Goal: Task Accomplishment & Management: Manage account settings

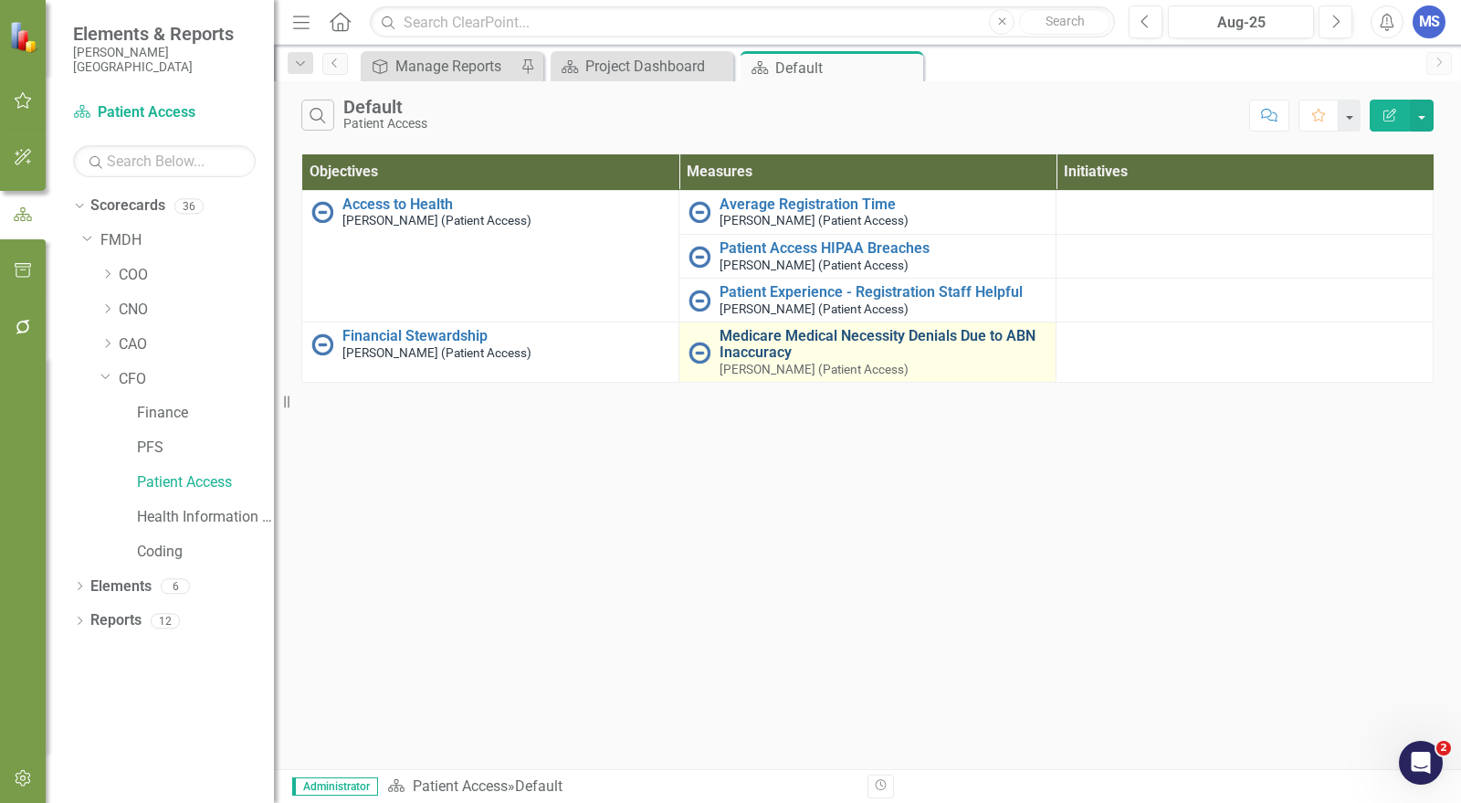
click at [774, 344] on link "Medicare Medical Necessity Denials Due to ABN Inaccuracy" at bounding box center [883, 344] width 327 height 32
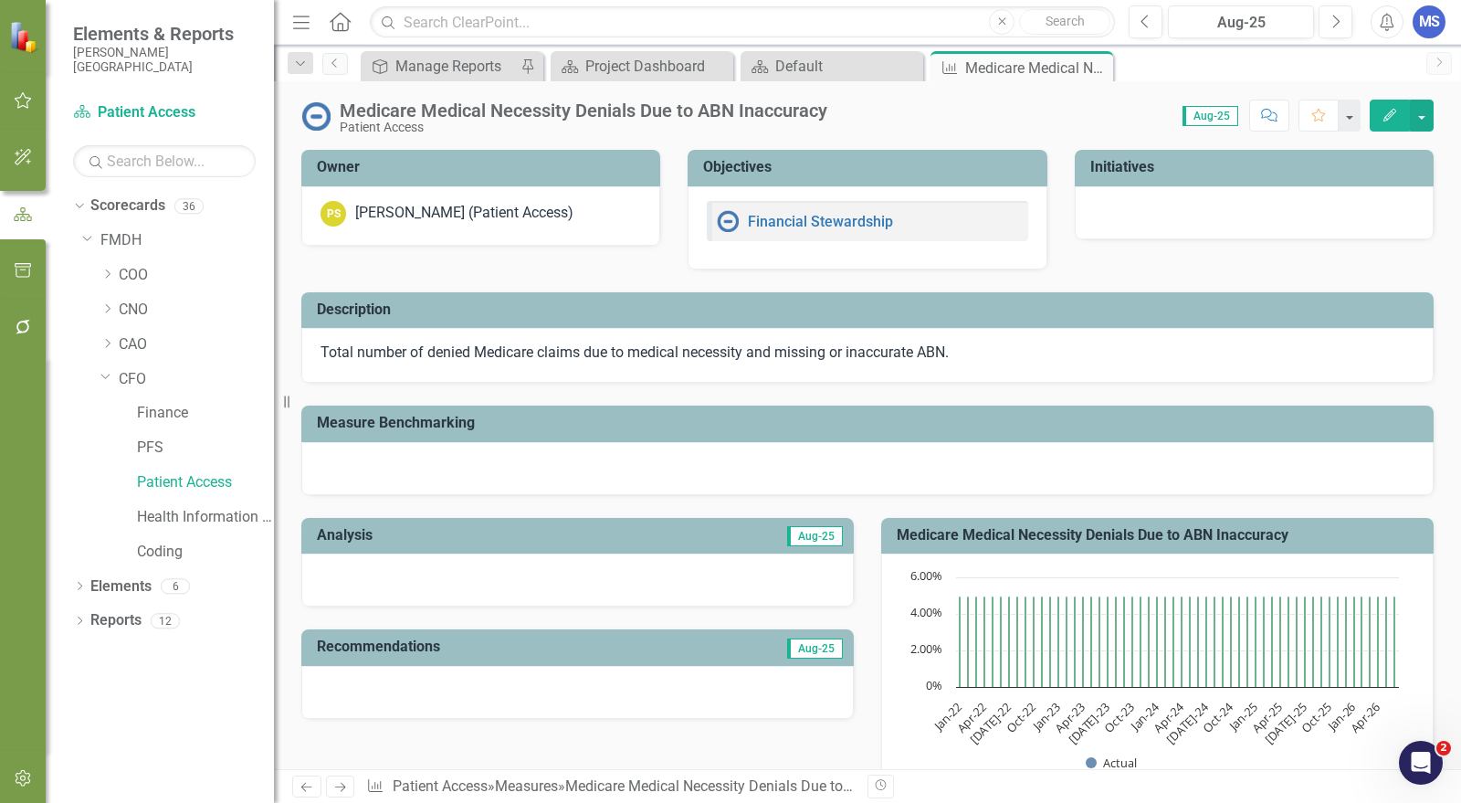
scroll to position [748, 0]
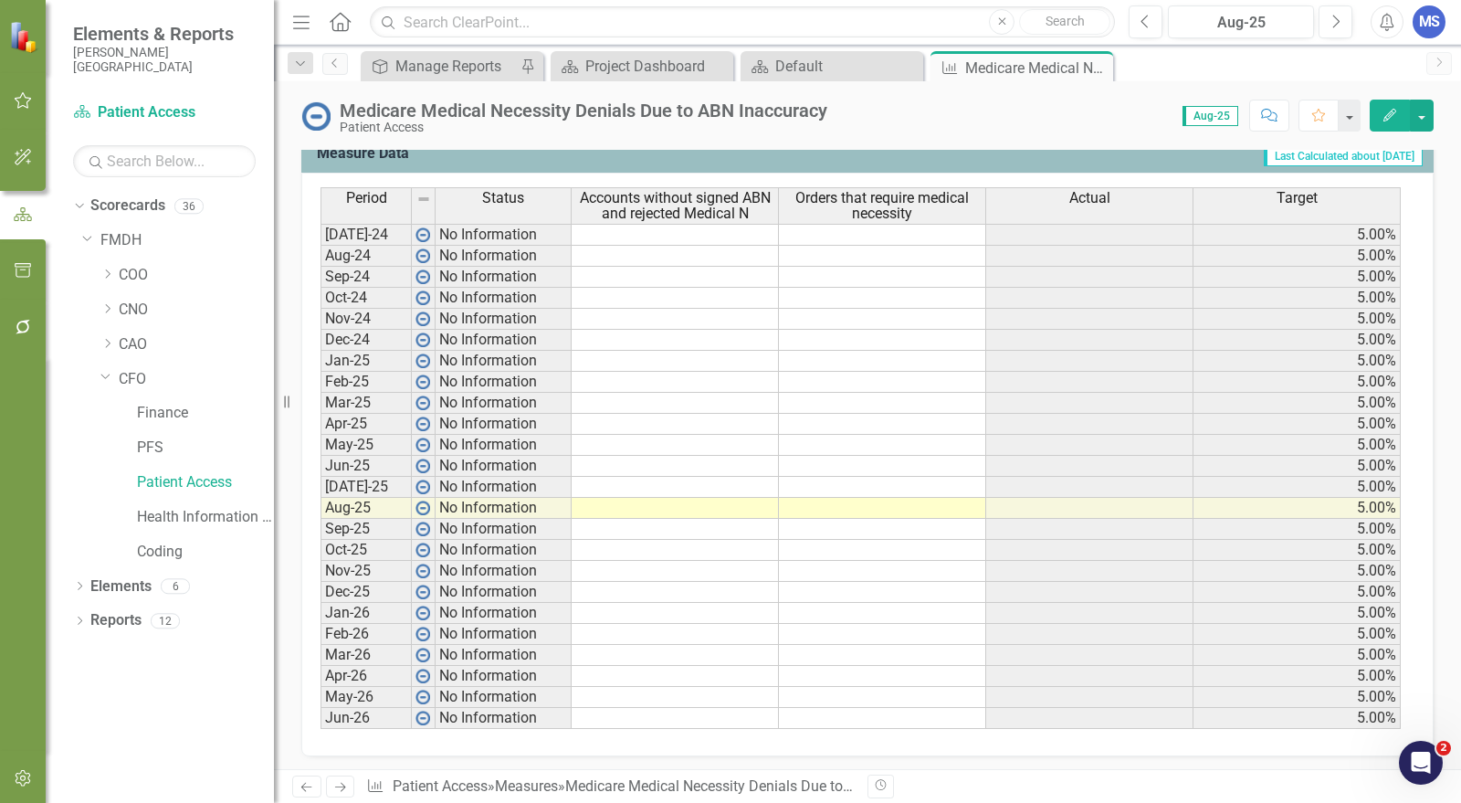
click at [1393, 121] on button "Edit" at bounding box center [1390, 116] width 40 height 32
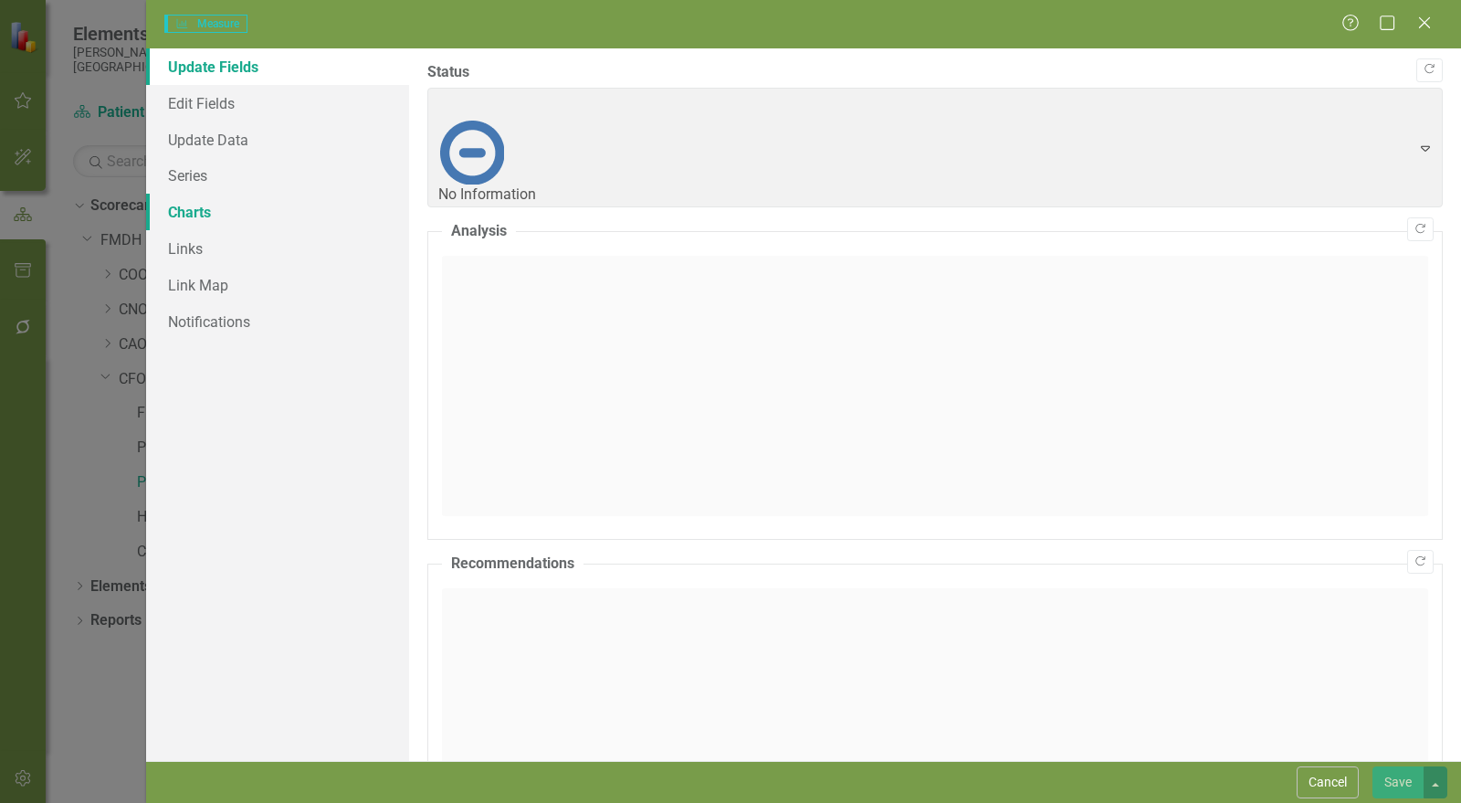
click at [206, 213] on link "Charts" at bounding box center [277, 212] width 263 height 37
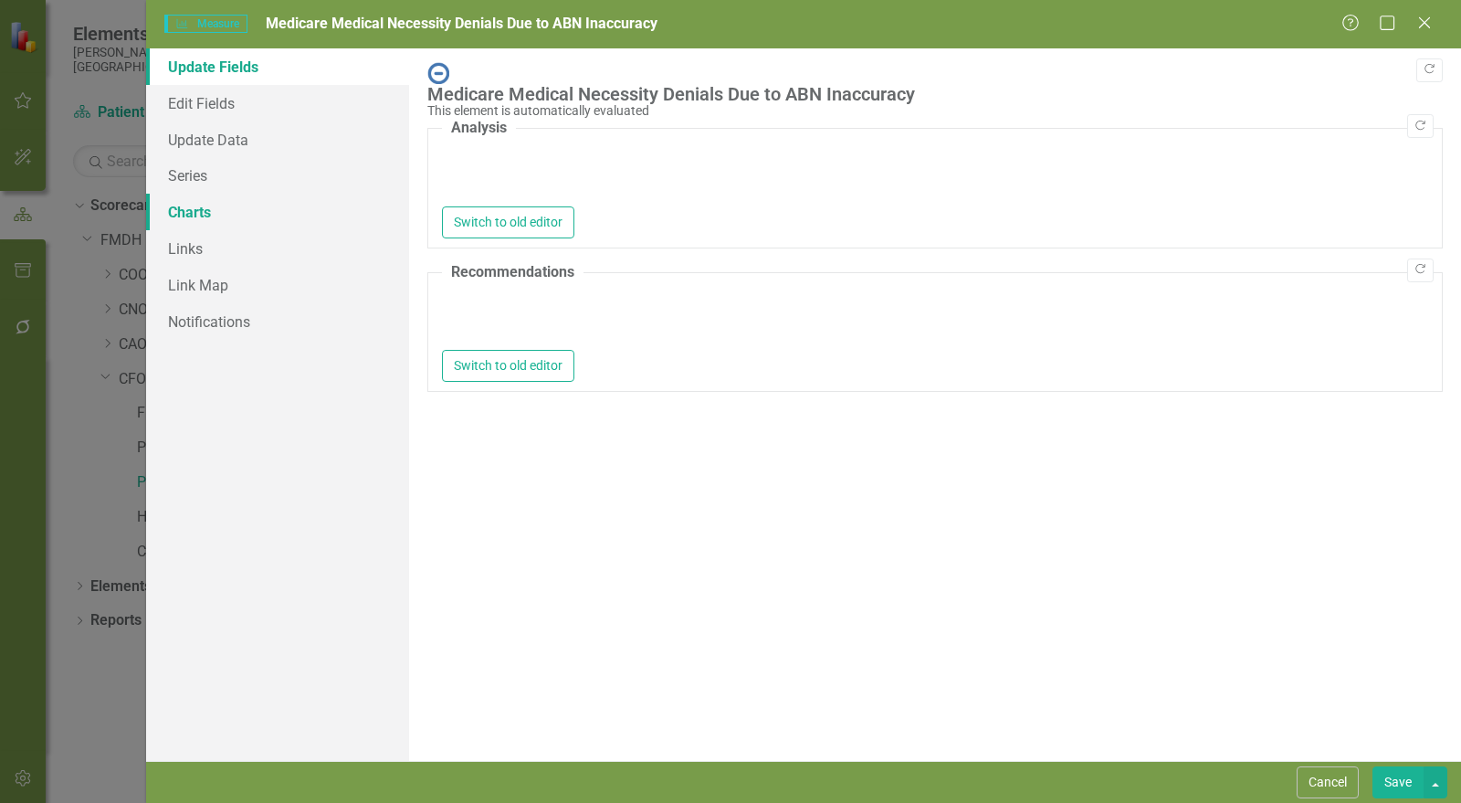
click at [229, 217] on link "Charts" at bounding box center [277, 212] width 263 height 37
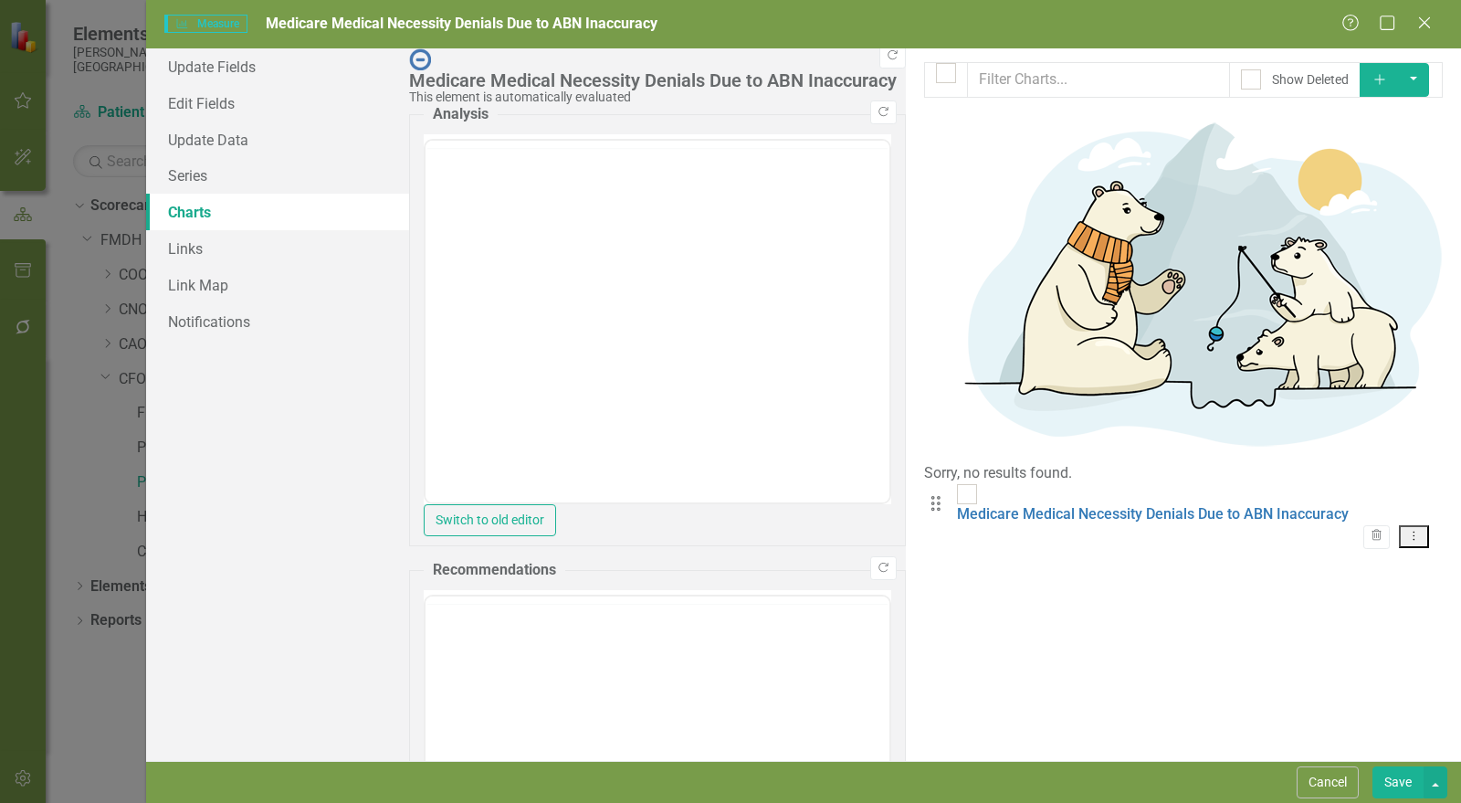
checkbox input "false"
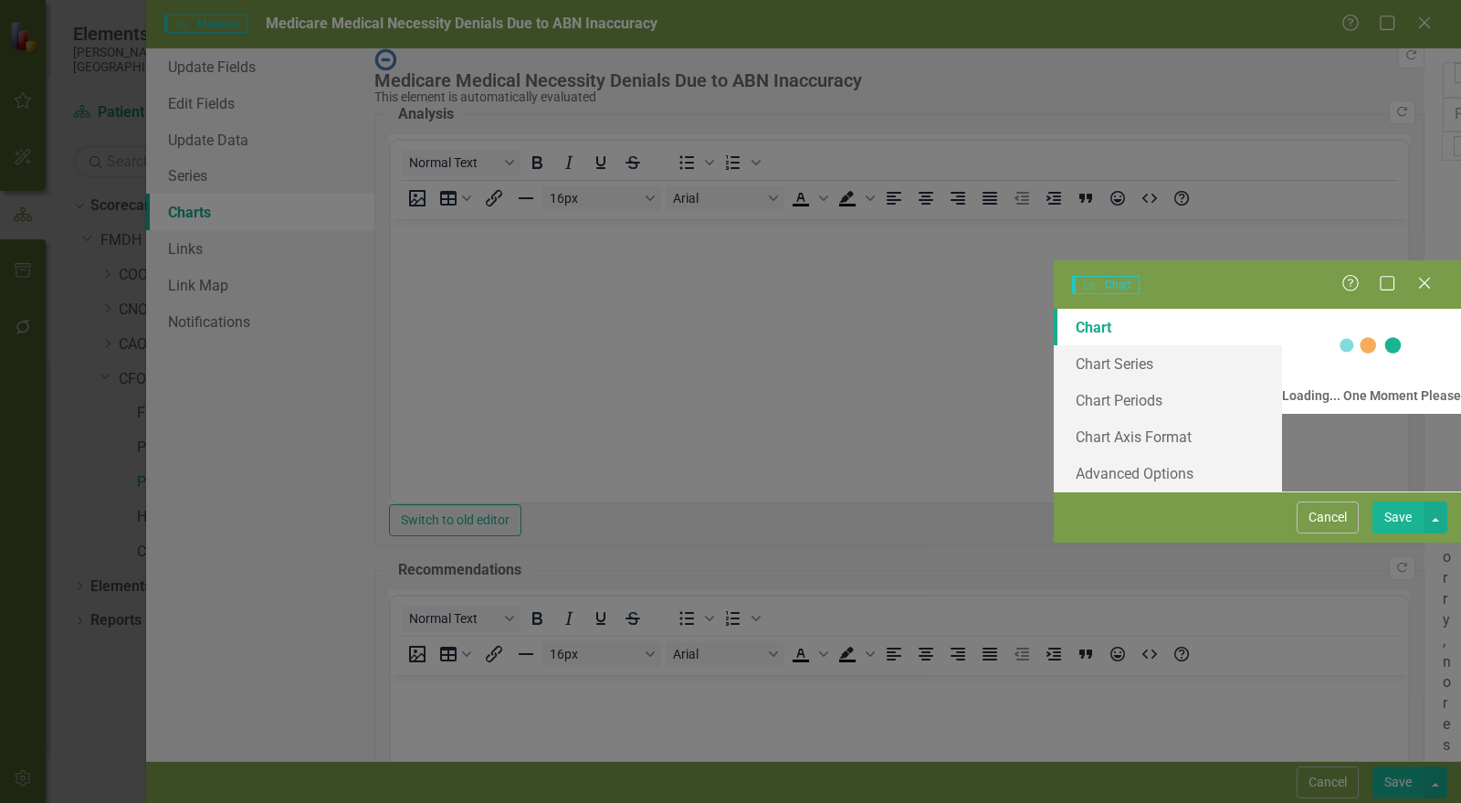
scroll to position [0, 0]
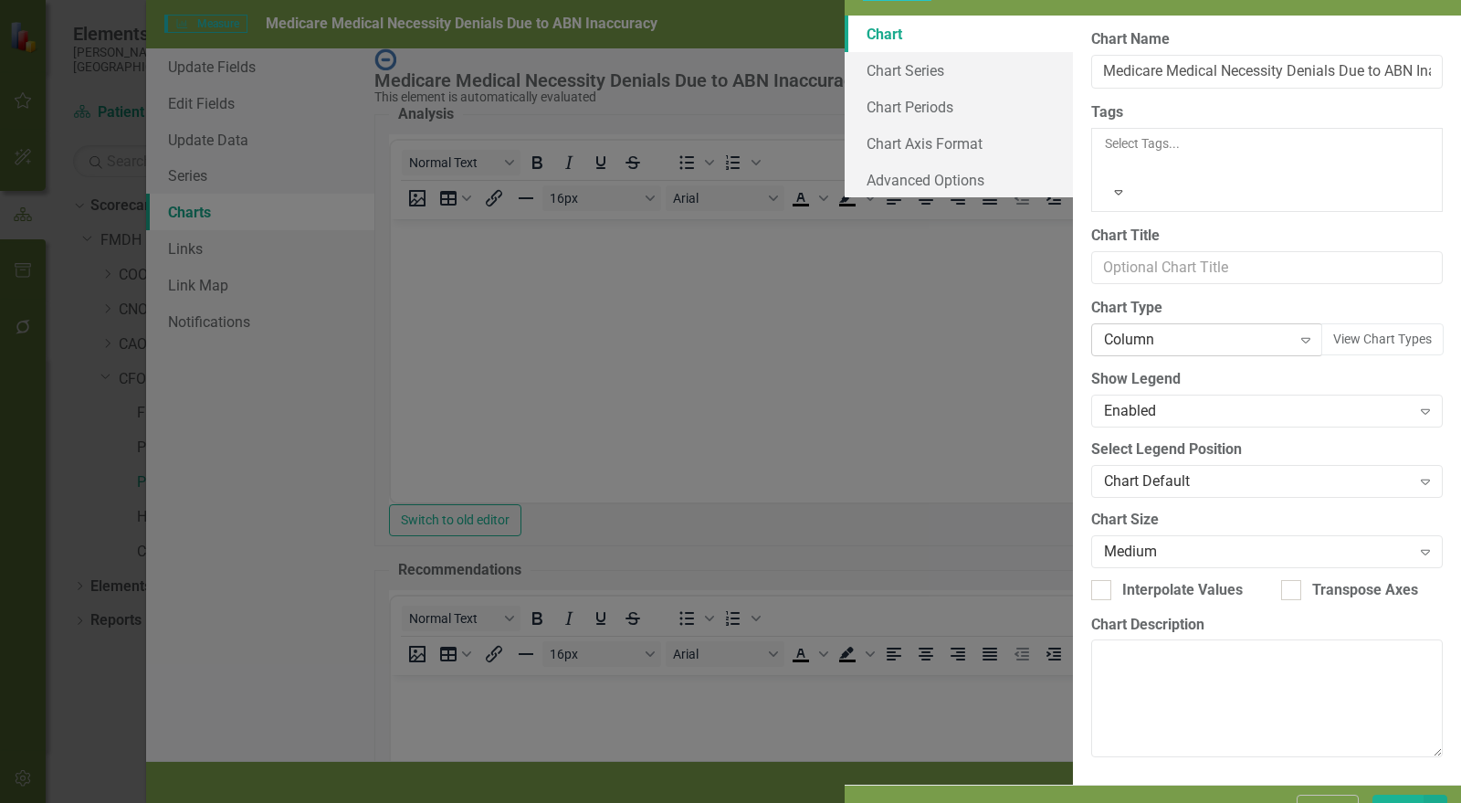
click at [1104, 330] on div "Column" at bounding box center [1197, 340] width 186 height 21
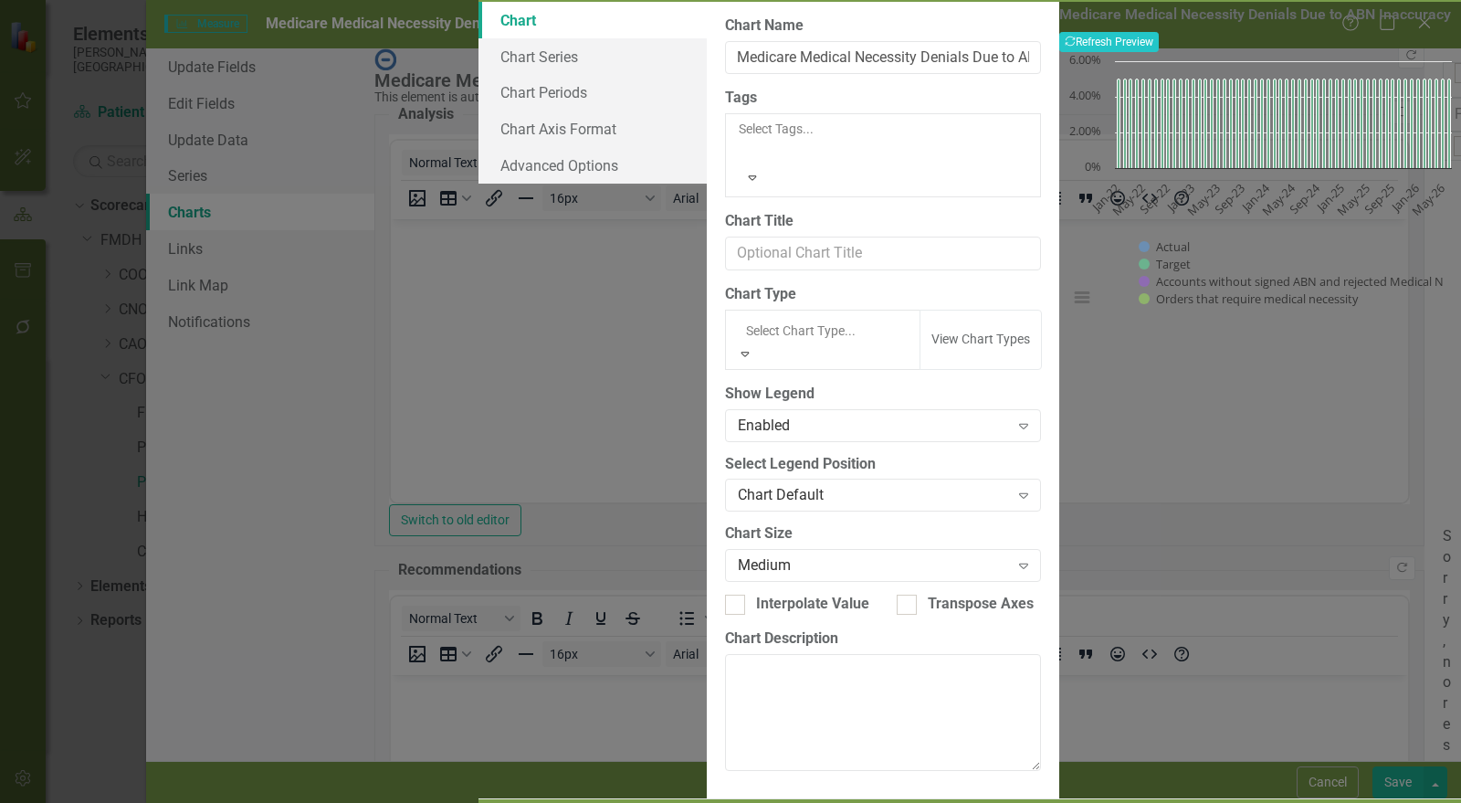
scroll to position [198, 0]
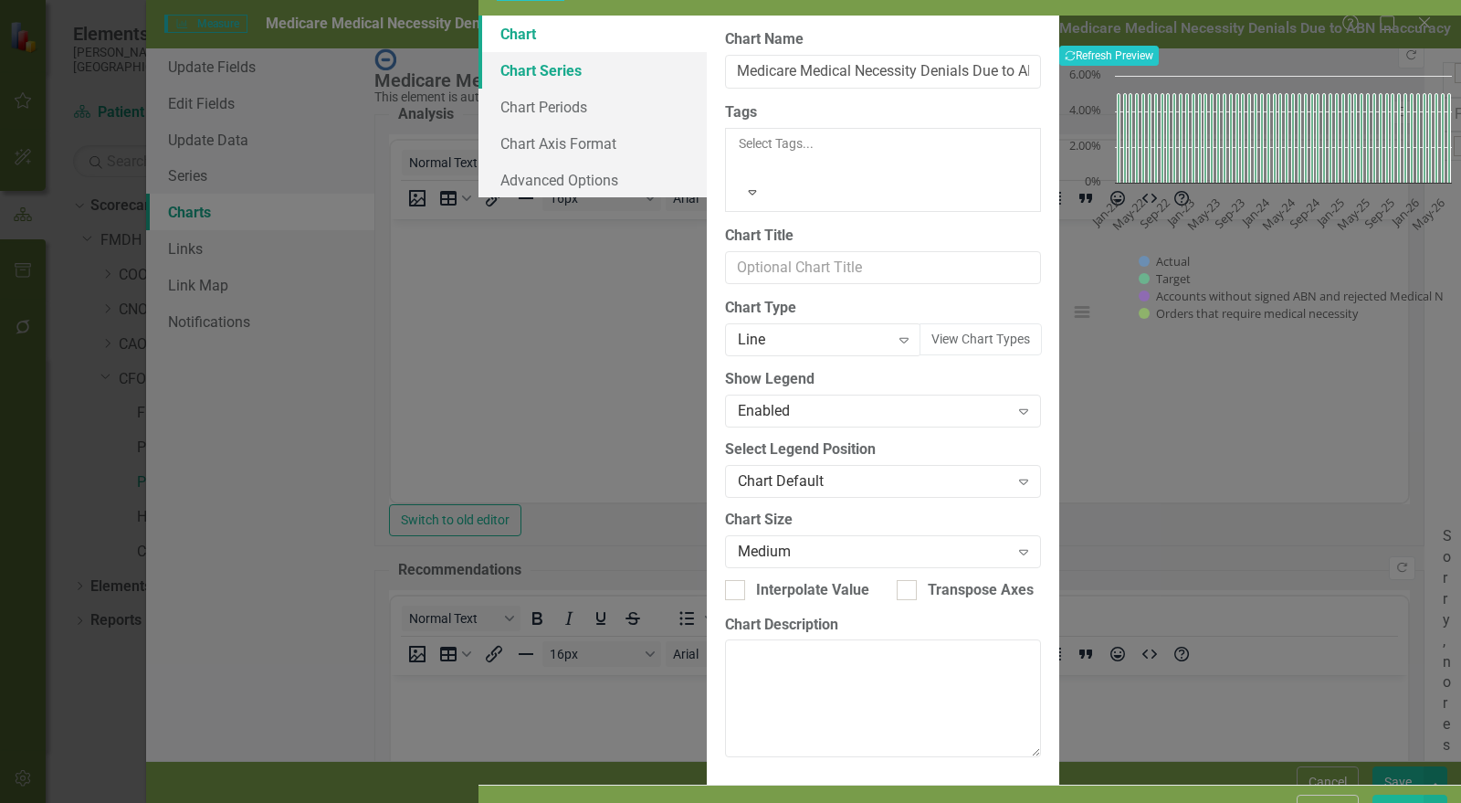
click at [479, 89] on link "Chart Series" at bounding box center [593, 70] width 228 height 37
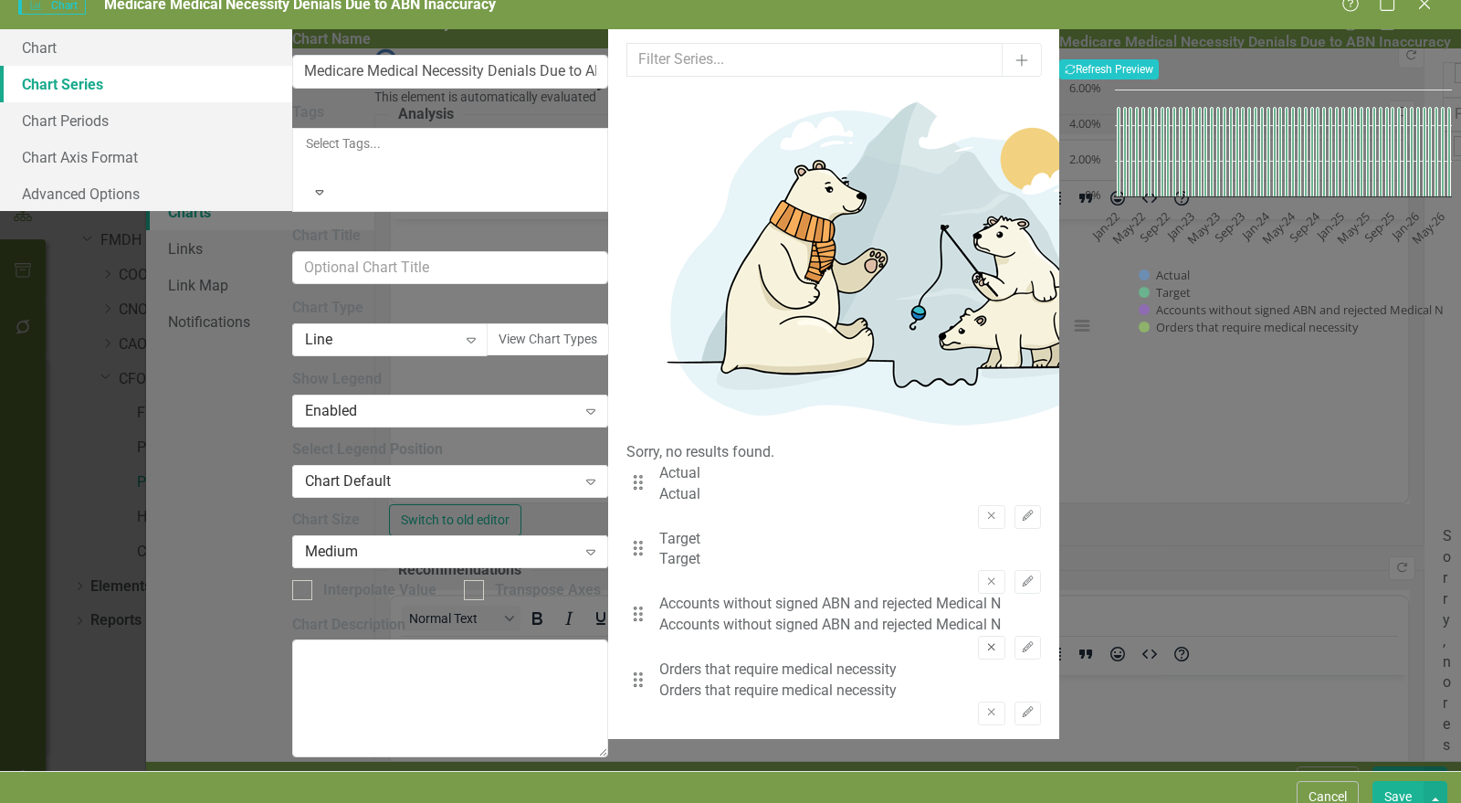
click at [984, 642] on icon "Remove" at bounding box center [991, 647] width 14 height 11
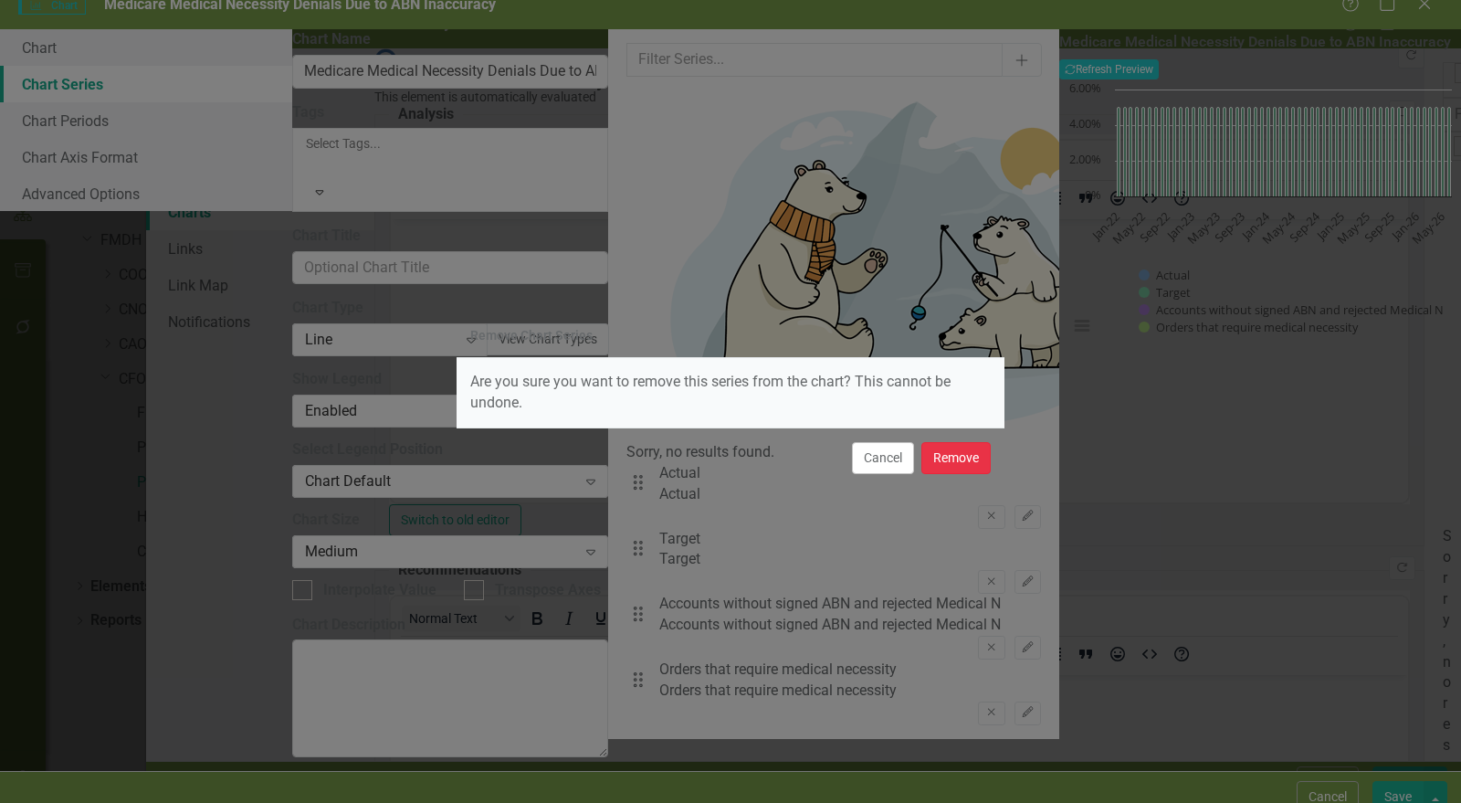
click at [947, 461] on button "Remove" at bounding box center [955, 458] width 69 height 32
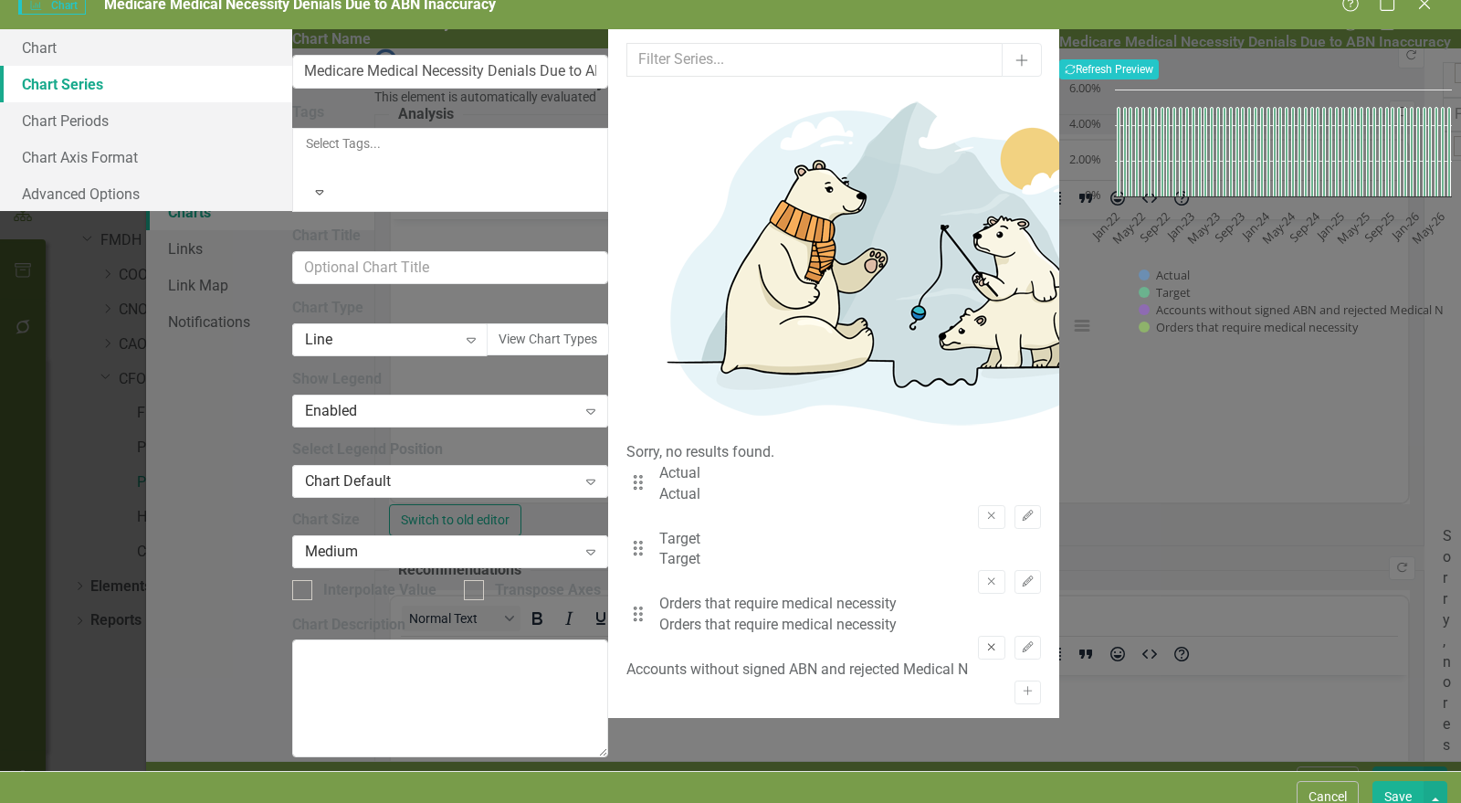
click at [984, 642] on icon "Remove" at bounding box center [991, 647] width 14 height 11
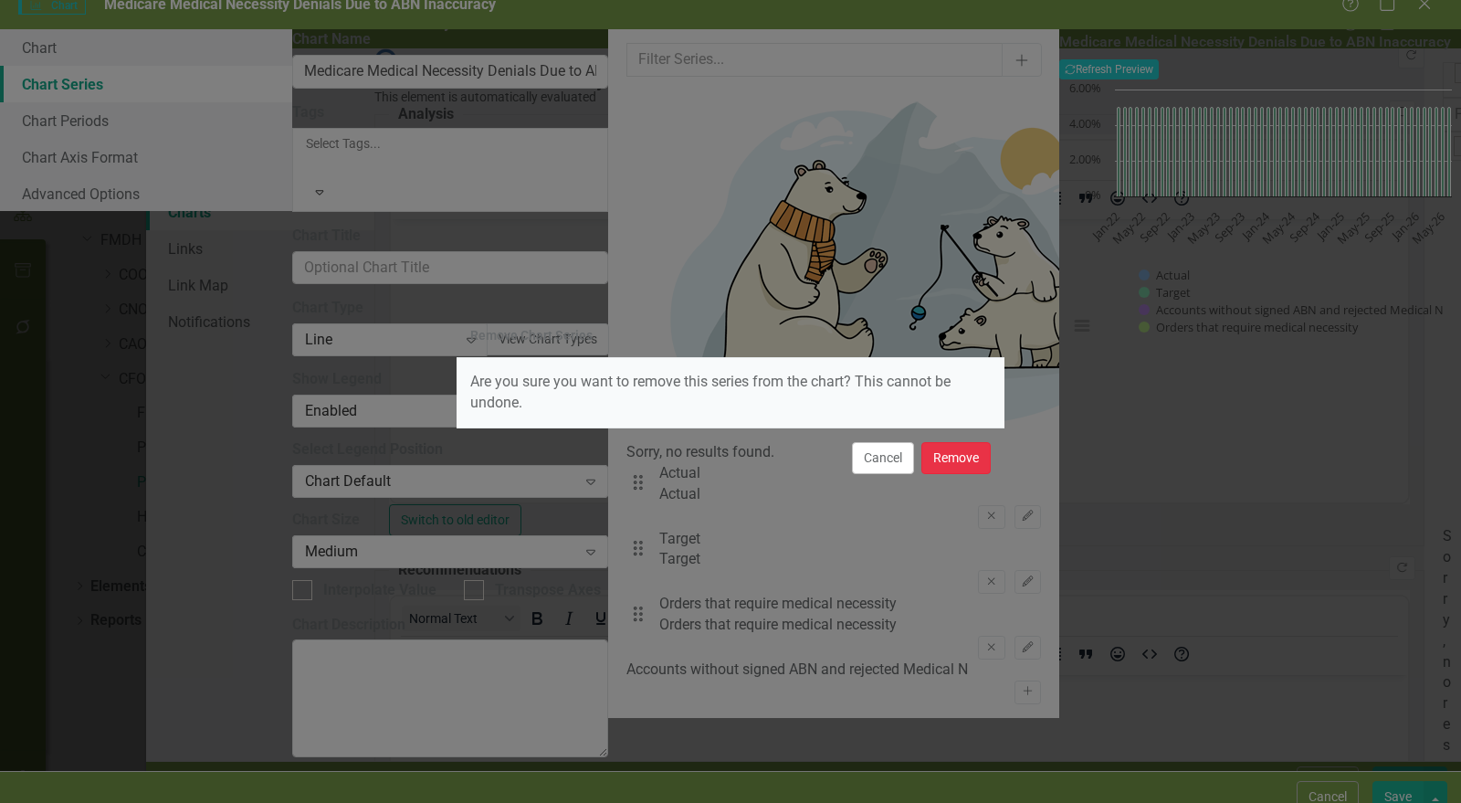
click at [953, 458] on button "Remove" at bounding box center [955, 458] width 69 height 32
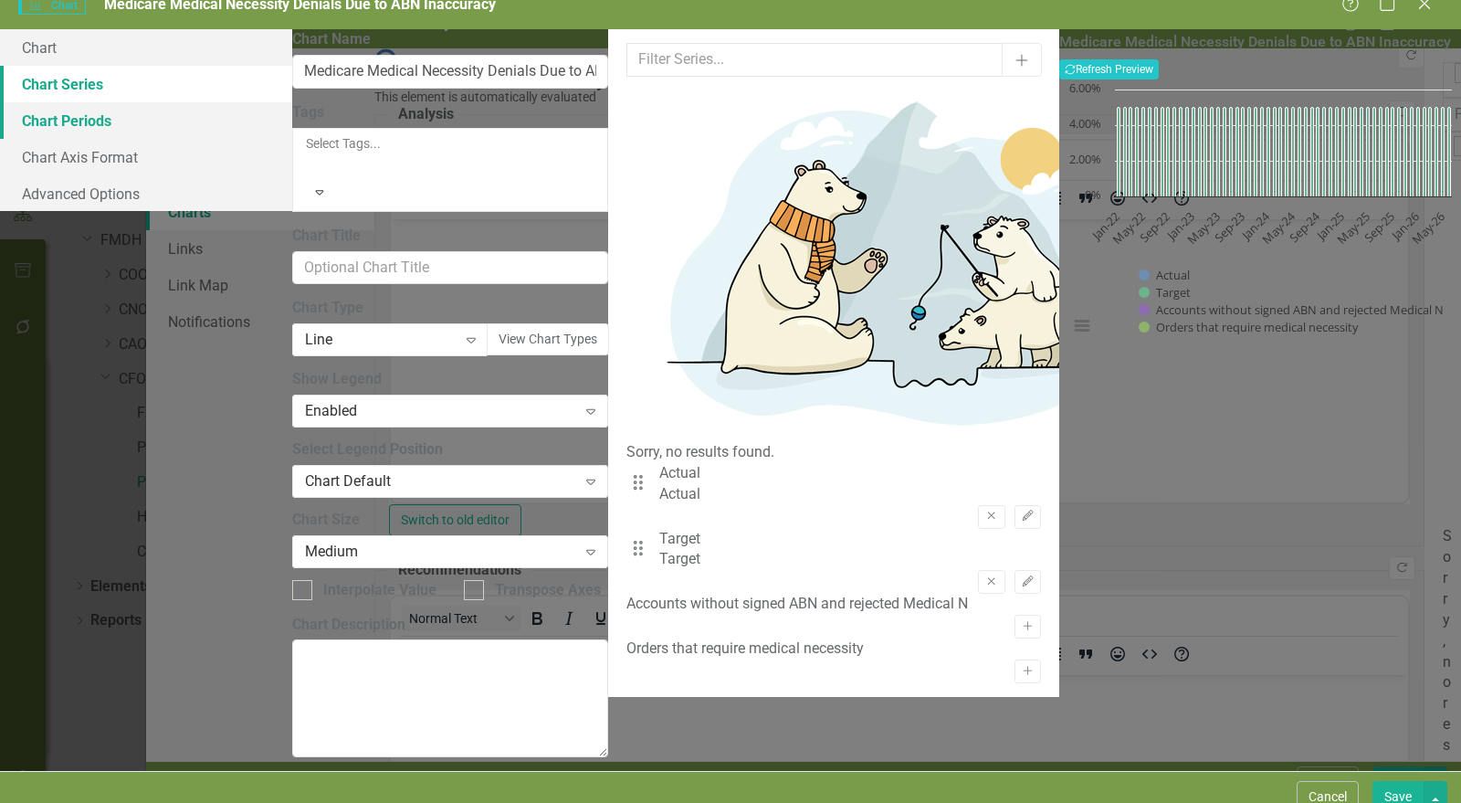
click at [292, 139] on link "Chart Periods" at bounding box center [146, 120] width 292 height 37
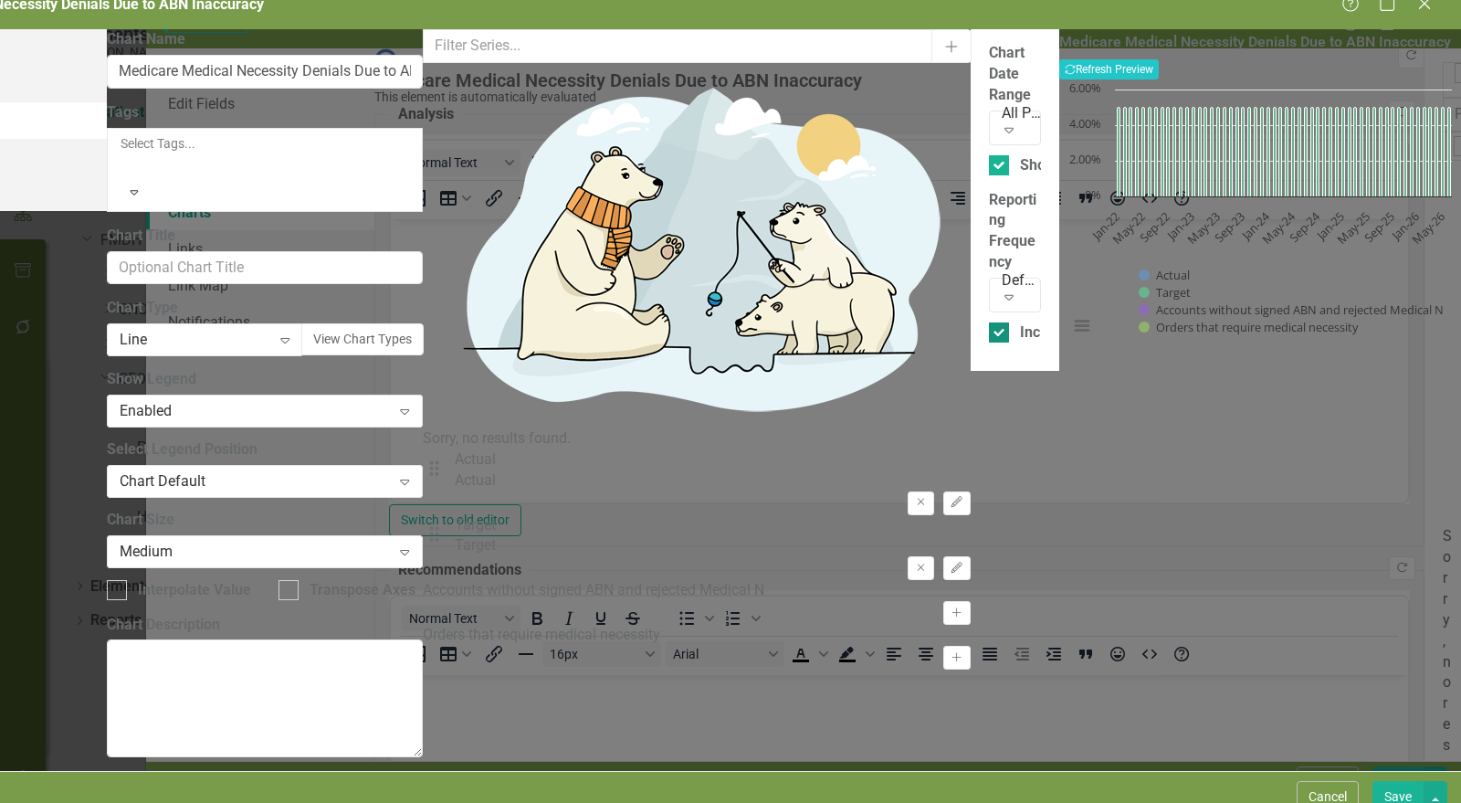
click at [1020, 155] on div "Show Future Periods" at bounding box center [1088, 165] width 137 height 21
click at [989, 155] on input "Show Future Periods" at bounding box center [995, 161] width 12 height 12
checkbox input "false"
click at [1020, 322] on div "Include Periods Hidden In Measure Data Grid" at bounding box center [1168, 332] width 296 height 21
click at [989, 322] on input "Include Periods Hidden In Measure Data Grid" at bounding box center [995, 328] width 12 height 12
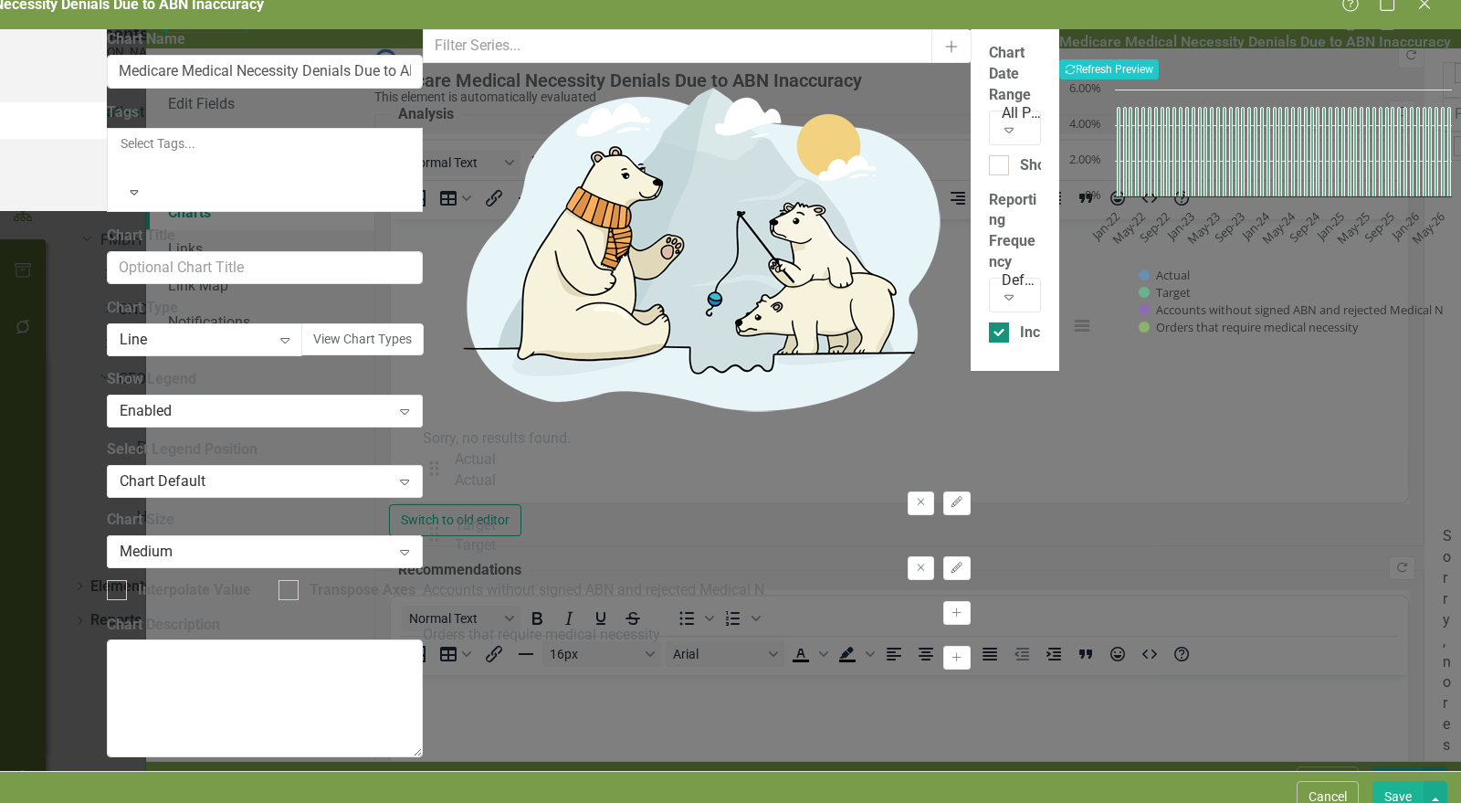
checkbox input "false"
click at [1404, 781] on button "Save" at bounding box center [1398, 797] width 51 height 32
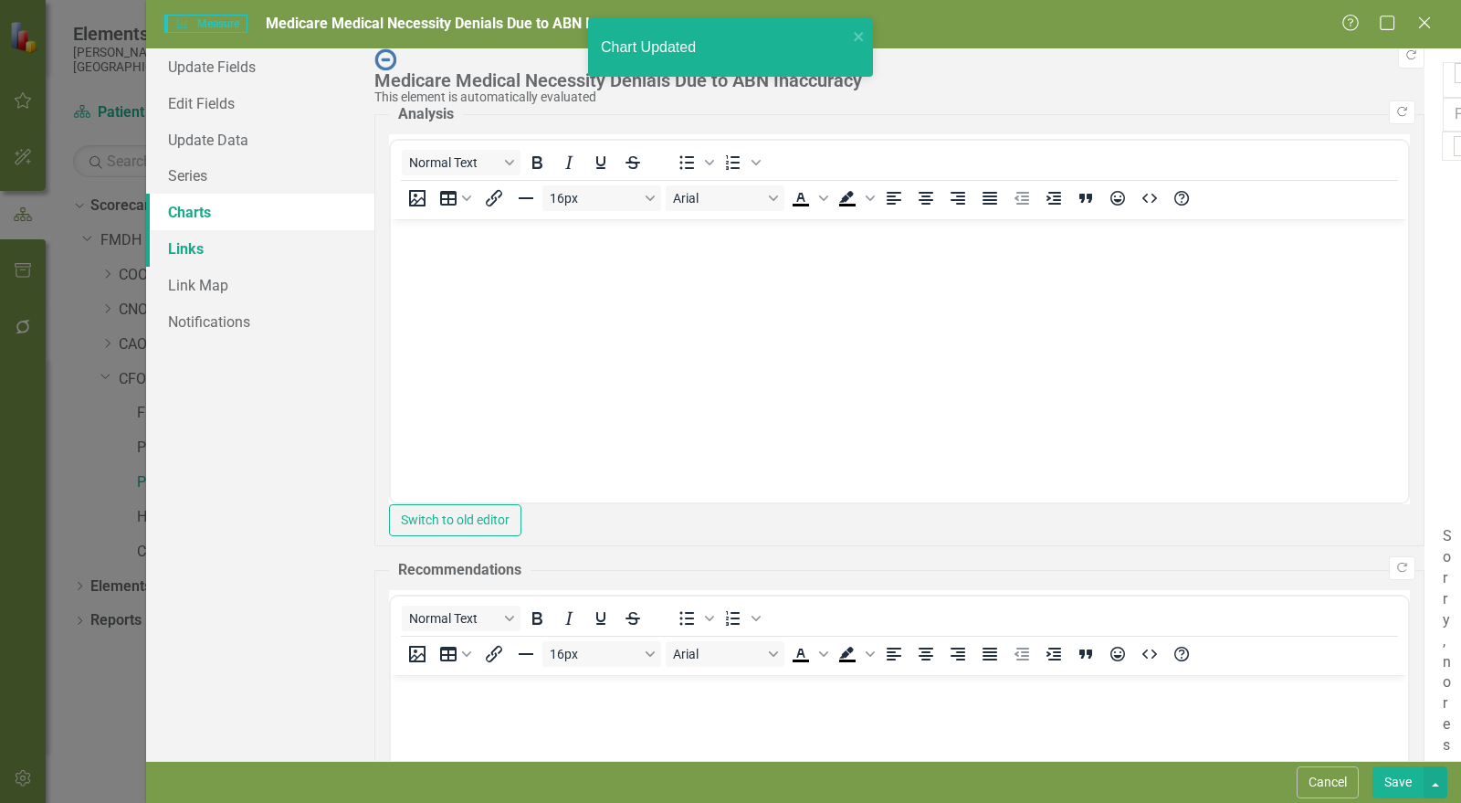
click at [176, 243] on link "Links" at bounding box center [260, 248] width 228 height 37
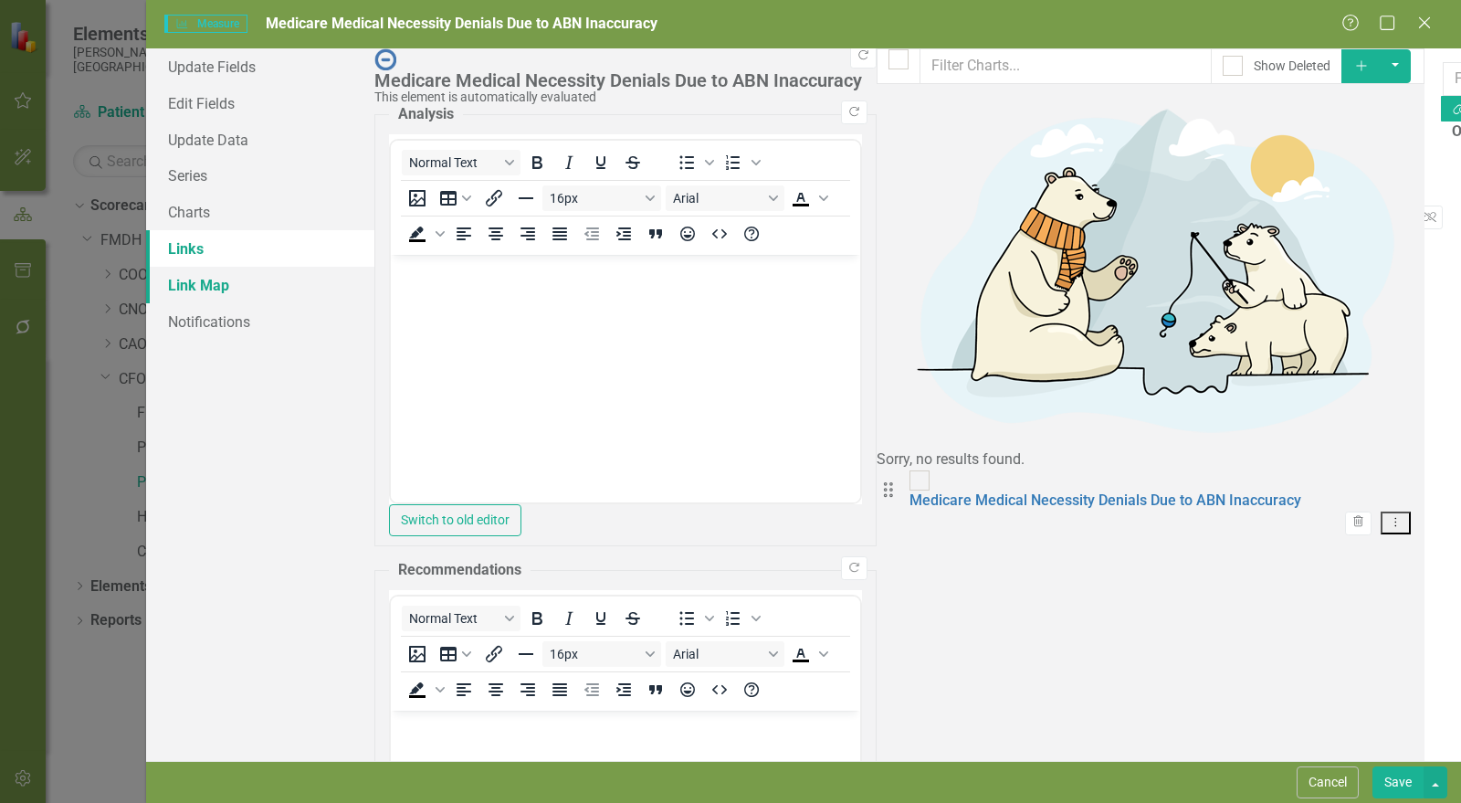
click at [199, 292] on link "Link Map" at bounding box center [260, 285] width 228 height 37
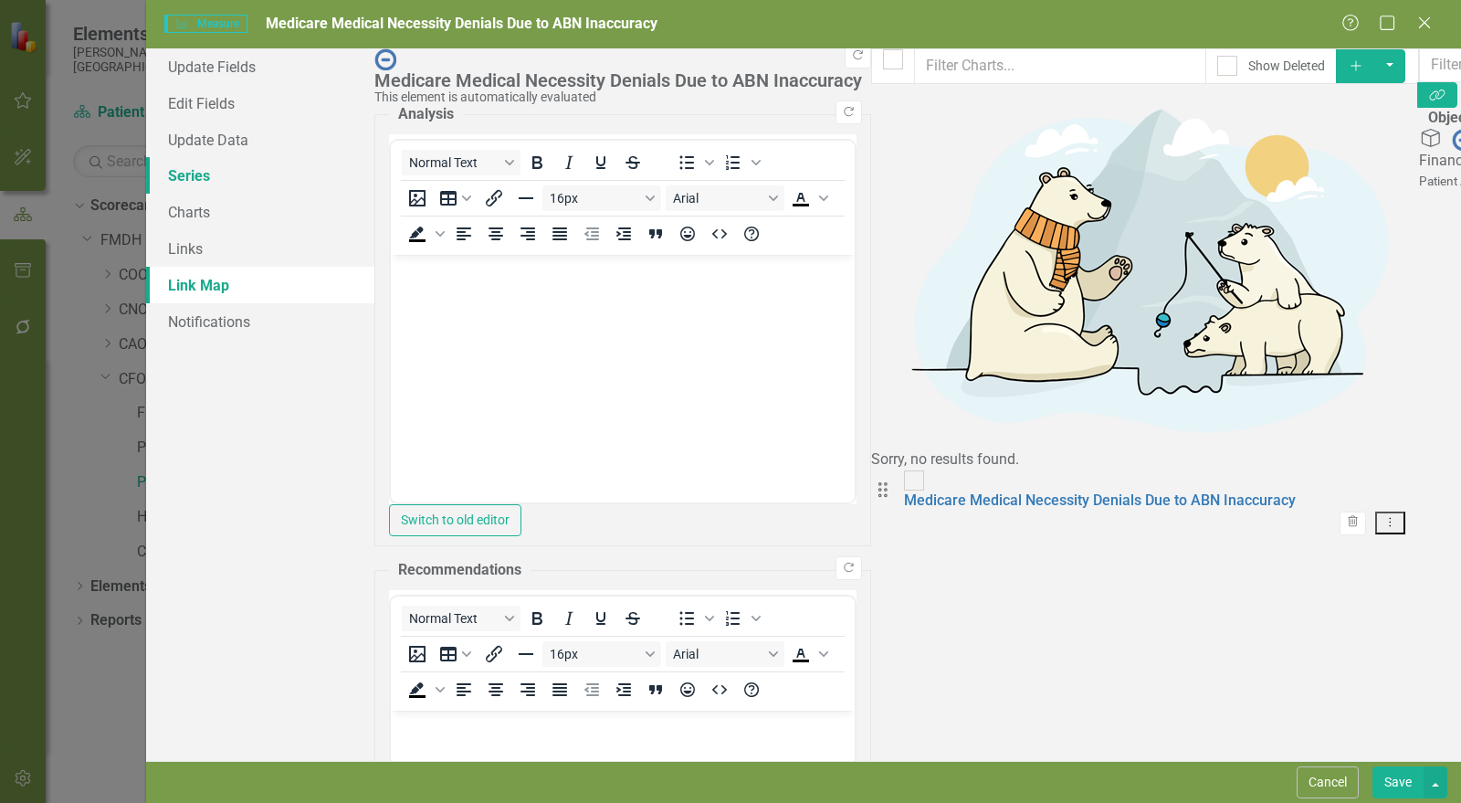
click at [220, 169] on link "Series" at bounding box center [260, 175] width 228 height 37
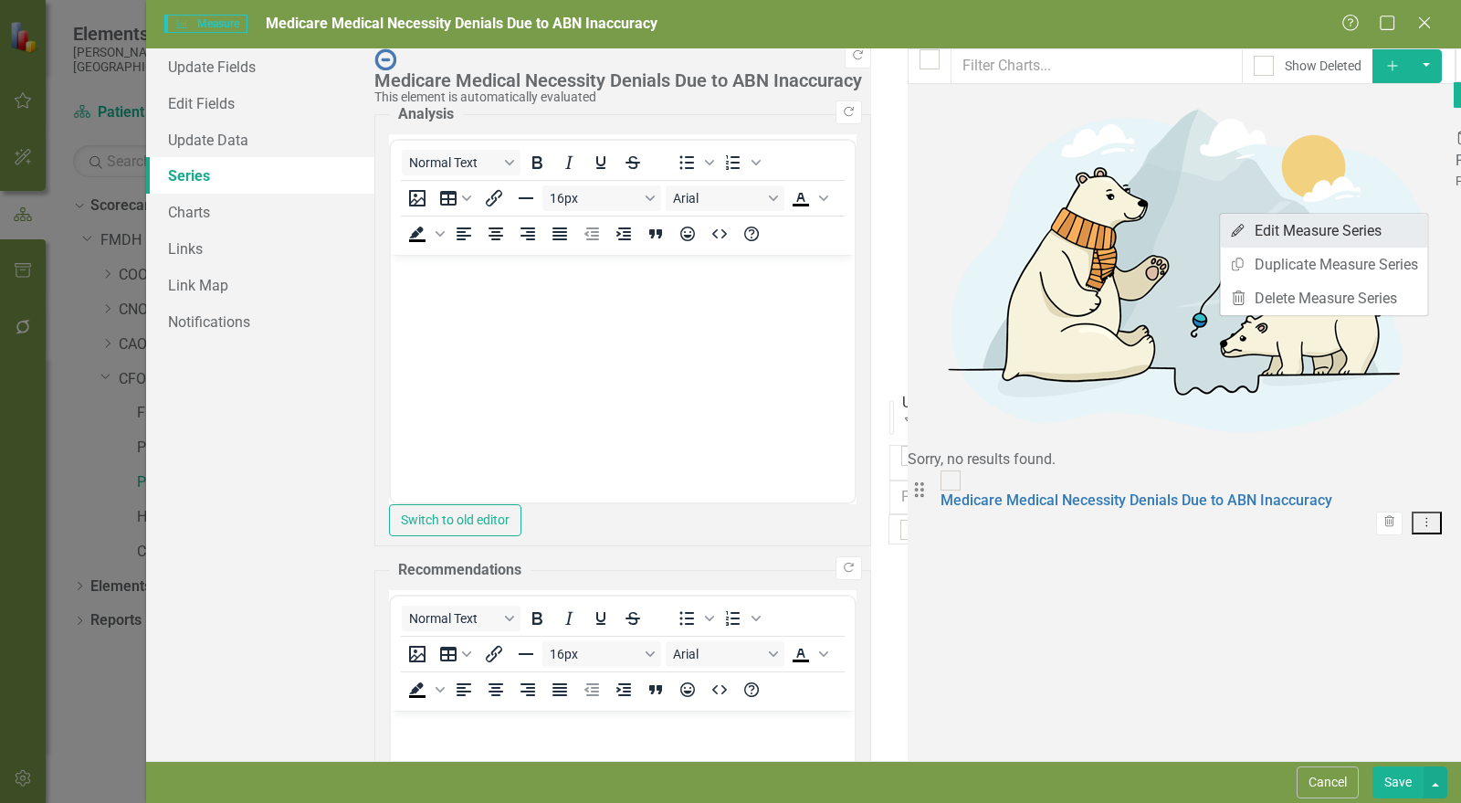
click at [1341, 230] on link "Edit Edit Measure Series" at bounding box center [1323, 231] width 207 height 34
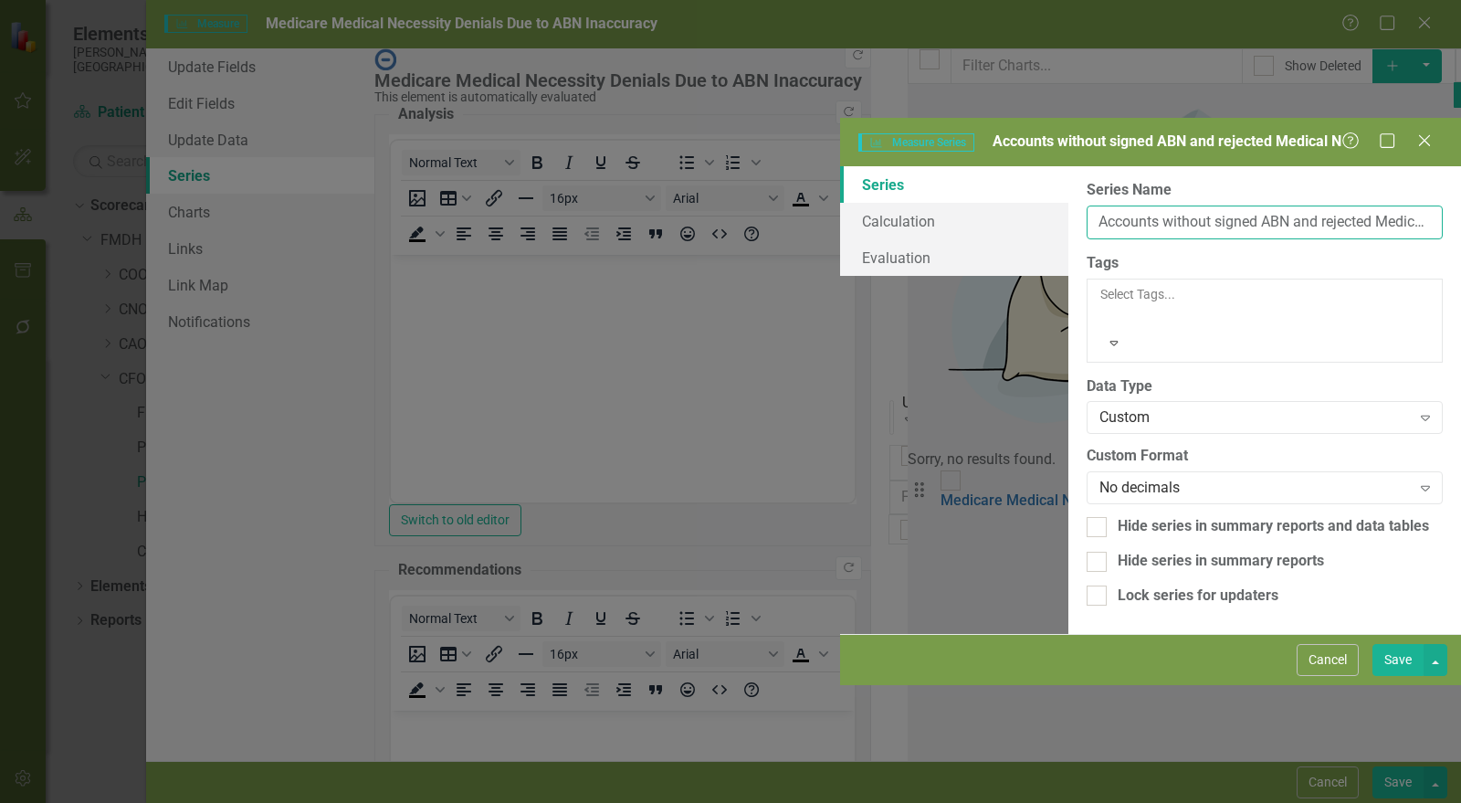
click at [1087, 205] on input "Accounts without signed ABN and rejected Medical N" at bounding box center [1265, 222] width 356 height 34
drag, startPoint x: 618, startPoint y: 102, endPoint x: 506, endPoint y: 89, distance: 113.2
click at [840, 166] on div "Series Calculation Evaluation From this page, you can edit the name, type, and …" at bounding box center [1150, 400] width 621 height 468
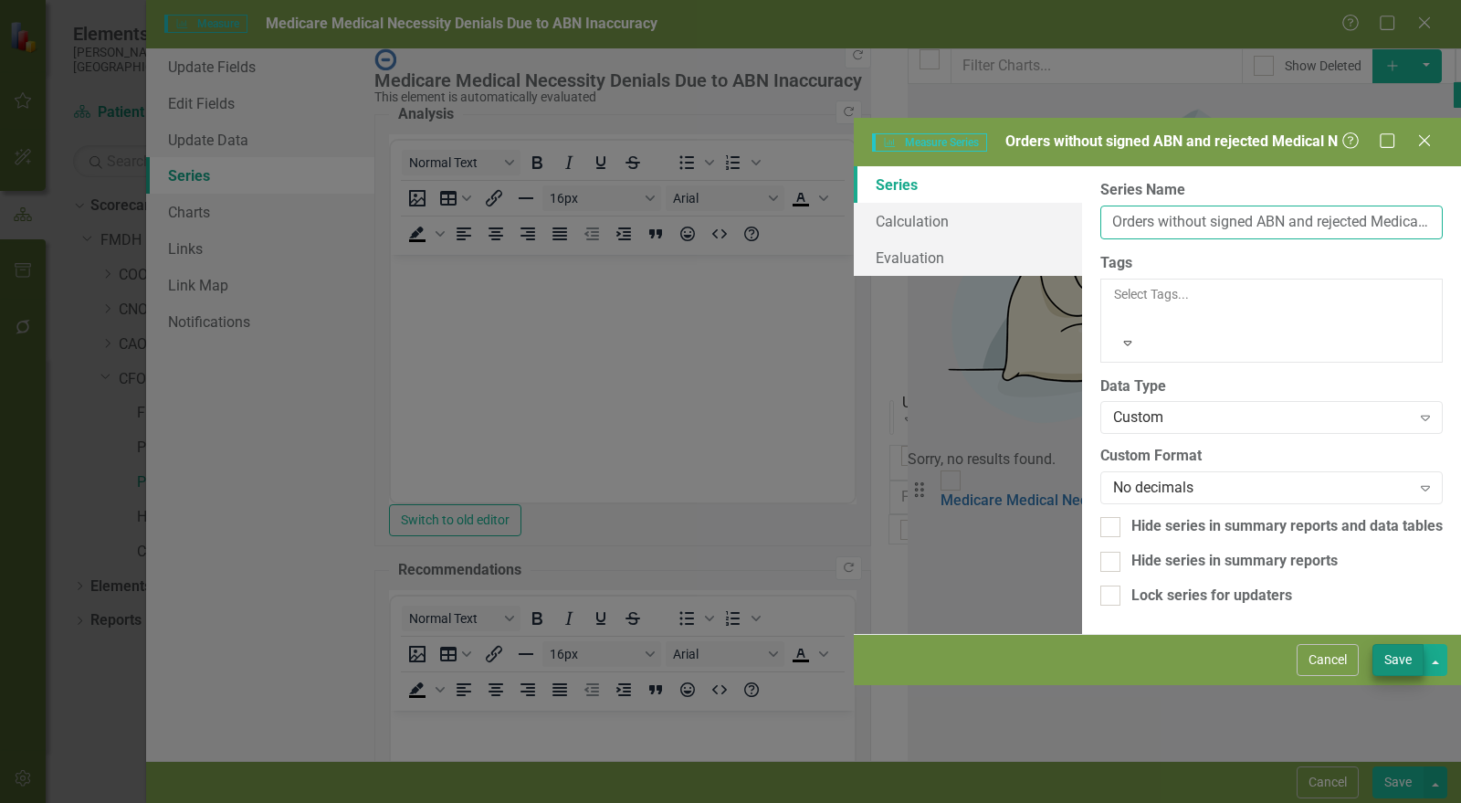
type input "Orders without signed ABN and rejected Medical N"
click at [1397, 676] on button "Save" at bounding box center [1398, 660] width 51 height 32
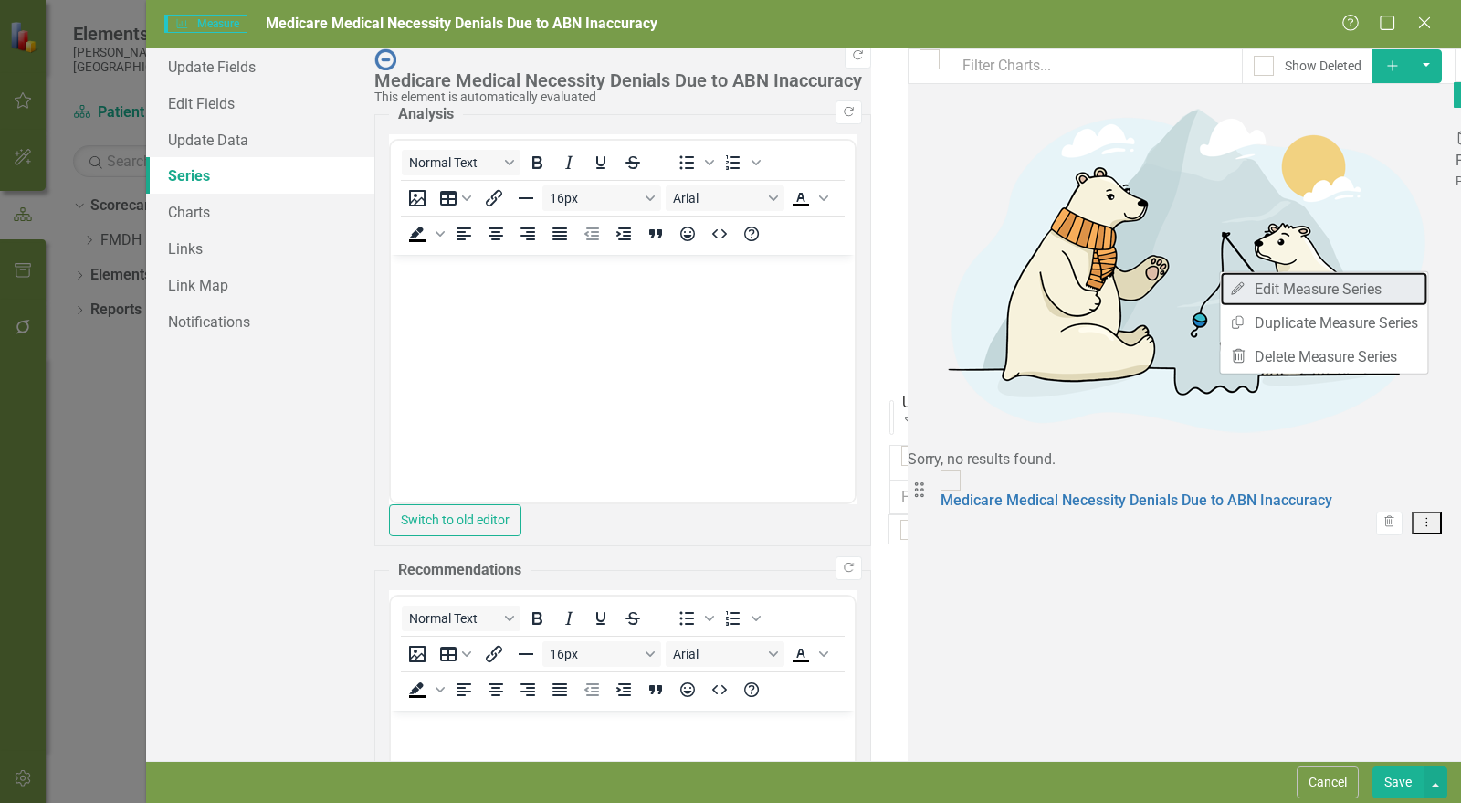
click at [1361, 285] on link "Edit Edit Measure Series" at bounding box center [1323, 289] width 207 height 34
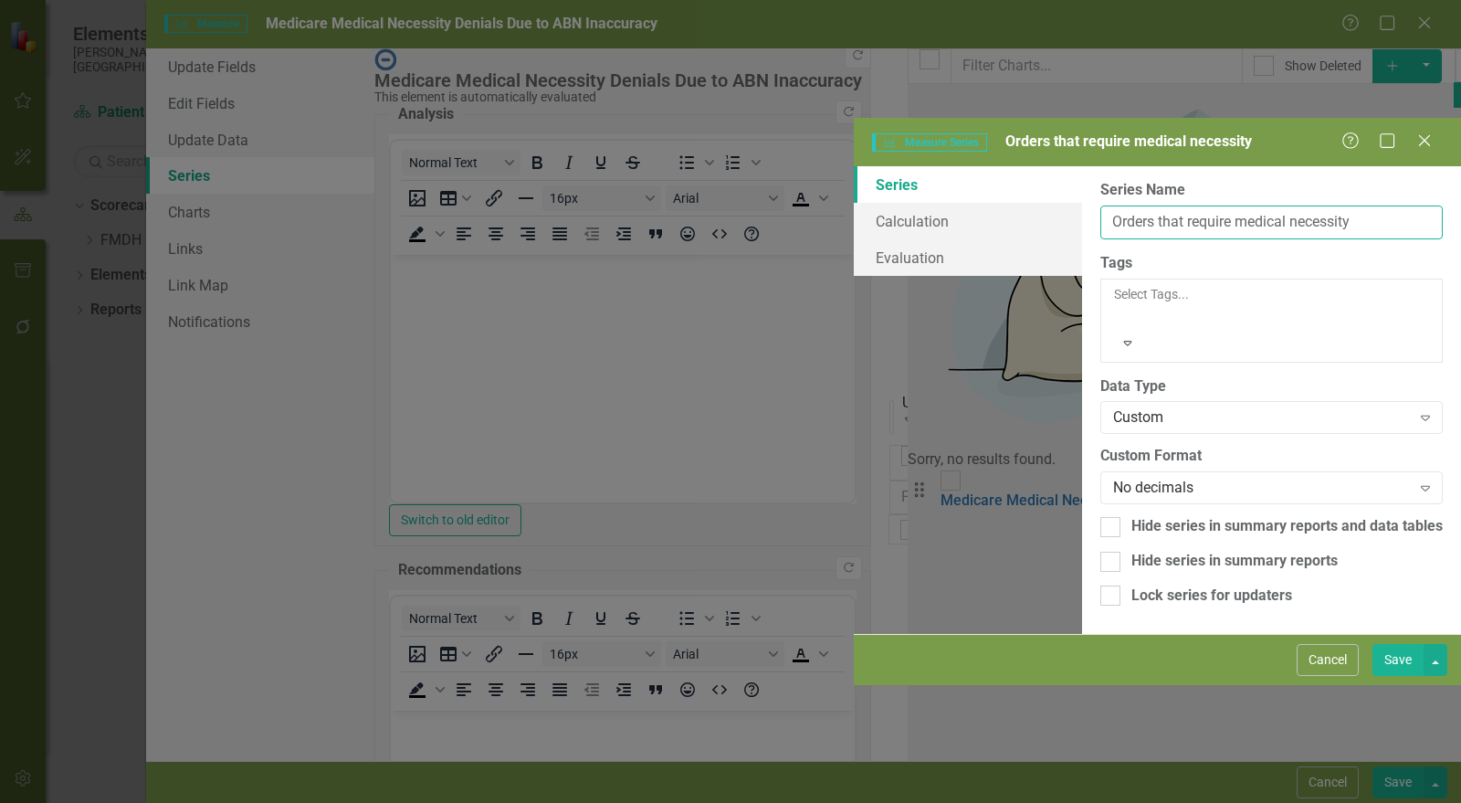
click at [1100, 205] on input "Orders that require medical necessity" at bounding box center [1271, 222] width 342 height 34
type input "Orders with rejected medical necessity"
click at [1402, 676] on button "Save" at bounding box center [1398, 660] width 51 height 32
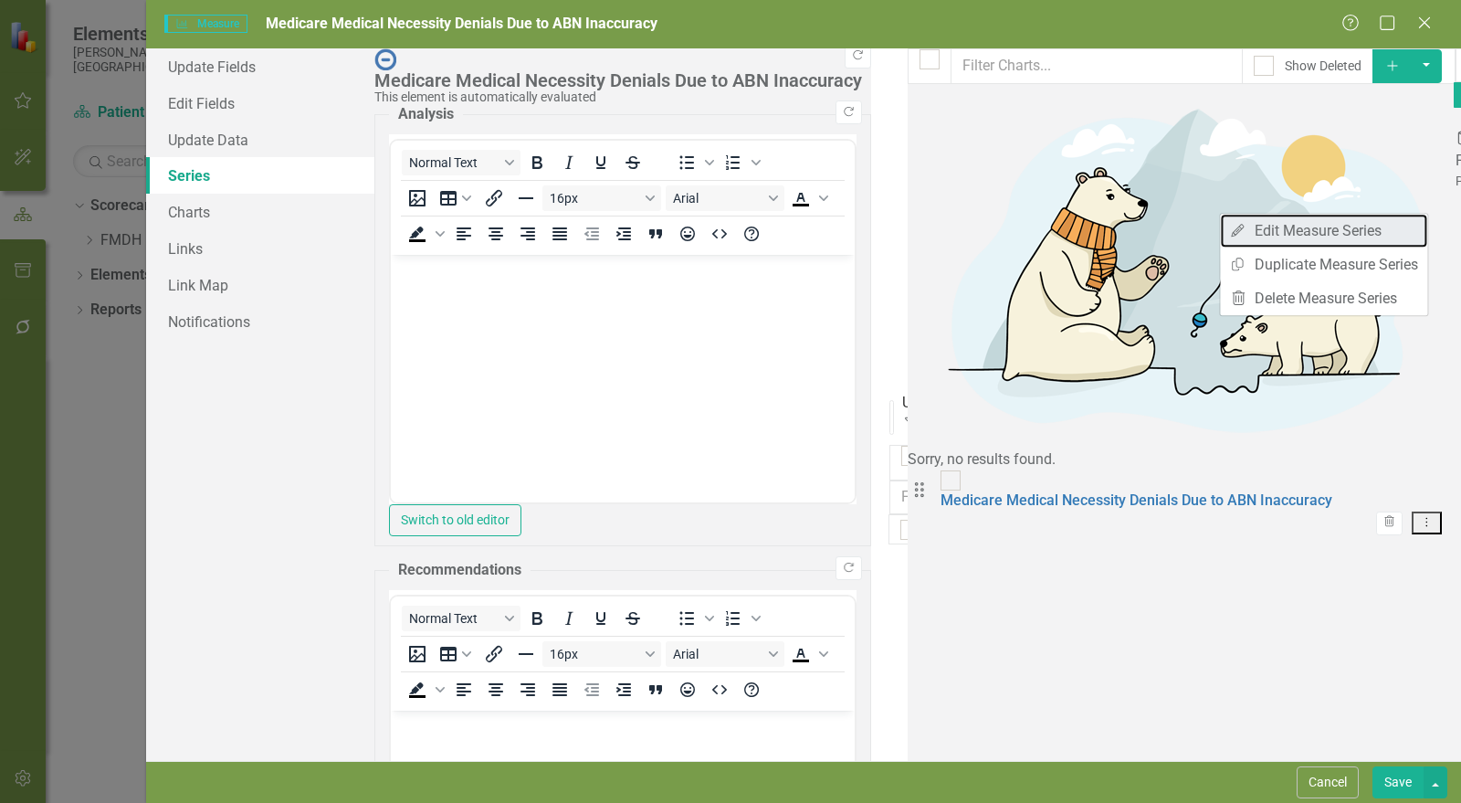
click at [1370, 229] on link "Edit Edit Measure Series" at bounding box center [1323, 231] width 207 height 34
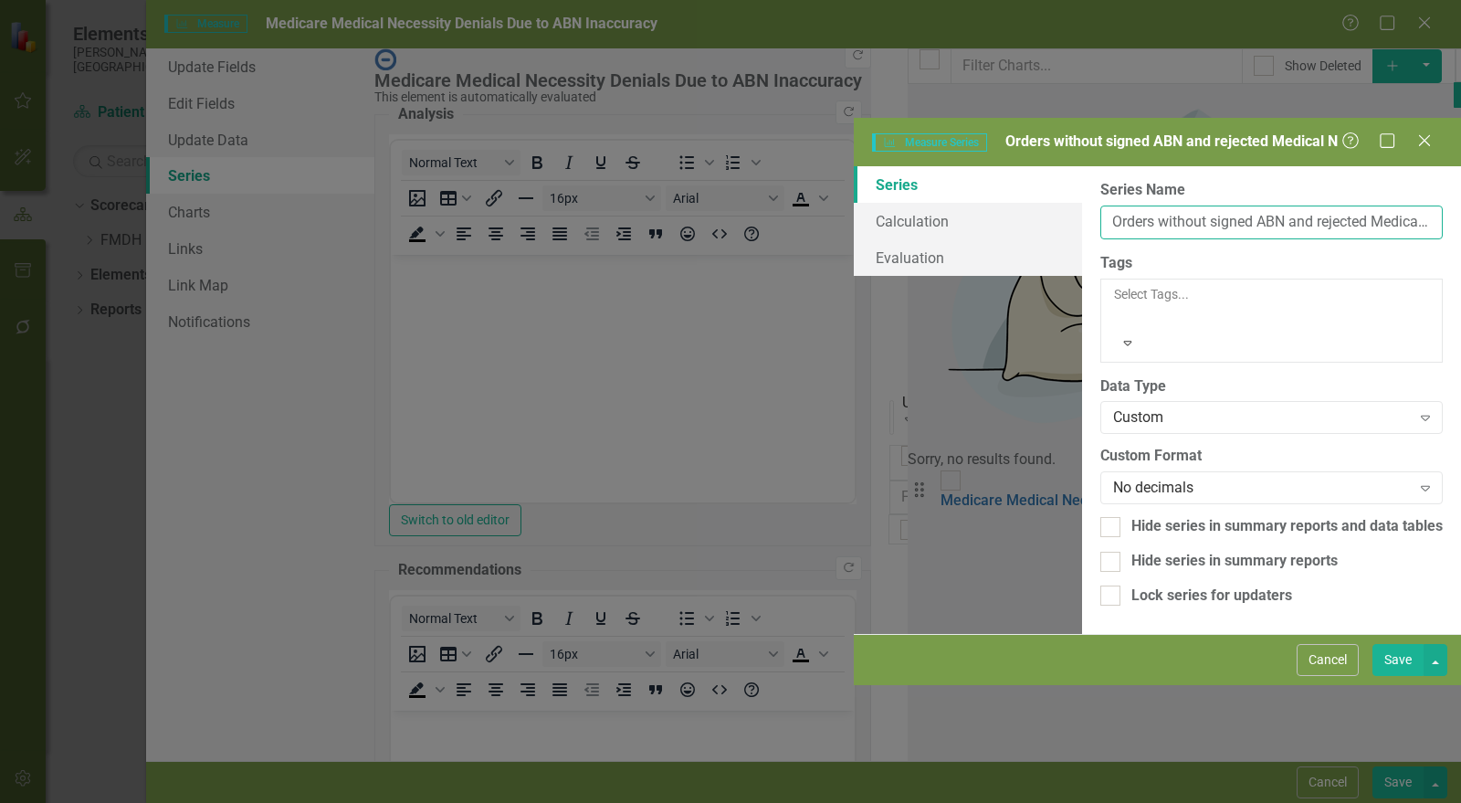
click at [1100, 205] on input "Orders without signed ABN and rejected Medical N" at bounding box center [1271, 222] width 342 height 34
drag, startPoint x: 926, startPoint y: 106, endPoint x: 402, endPoint y: 79, distance: 524.9
click at [854, 166] on div "Series Calculation Evaluation From this page, you can edit the name, type, and …" at bounding box center [1157, 400] width 607 height 468
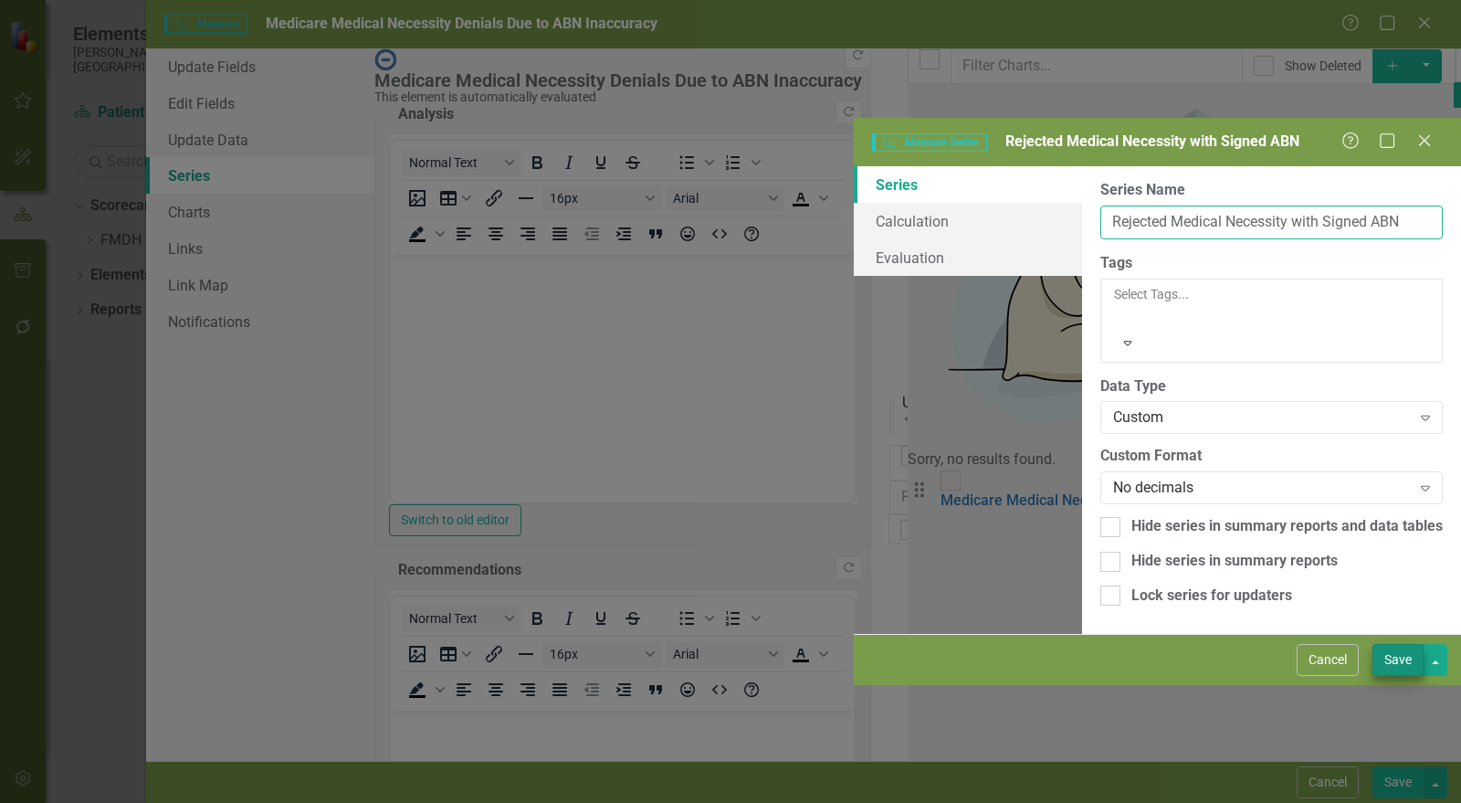
type input "Rejected Medical Necessity with Signed ABN"
click at [1413, 676] on button "Save" at bounding box center [1398, 660] width 51 height 32
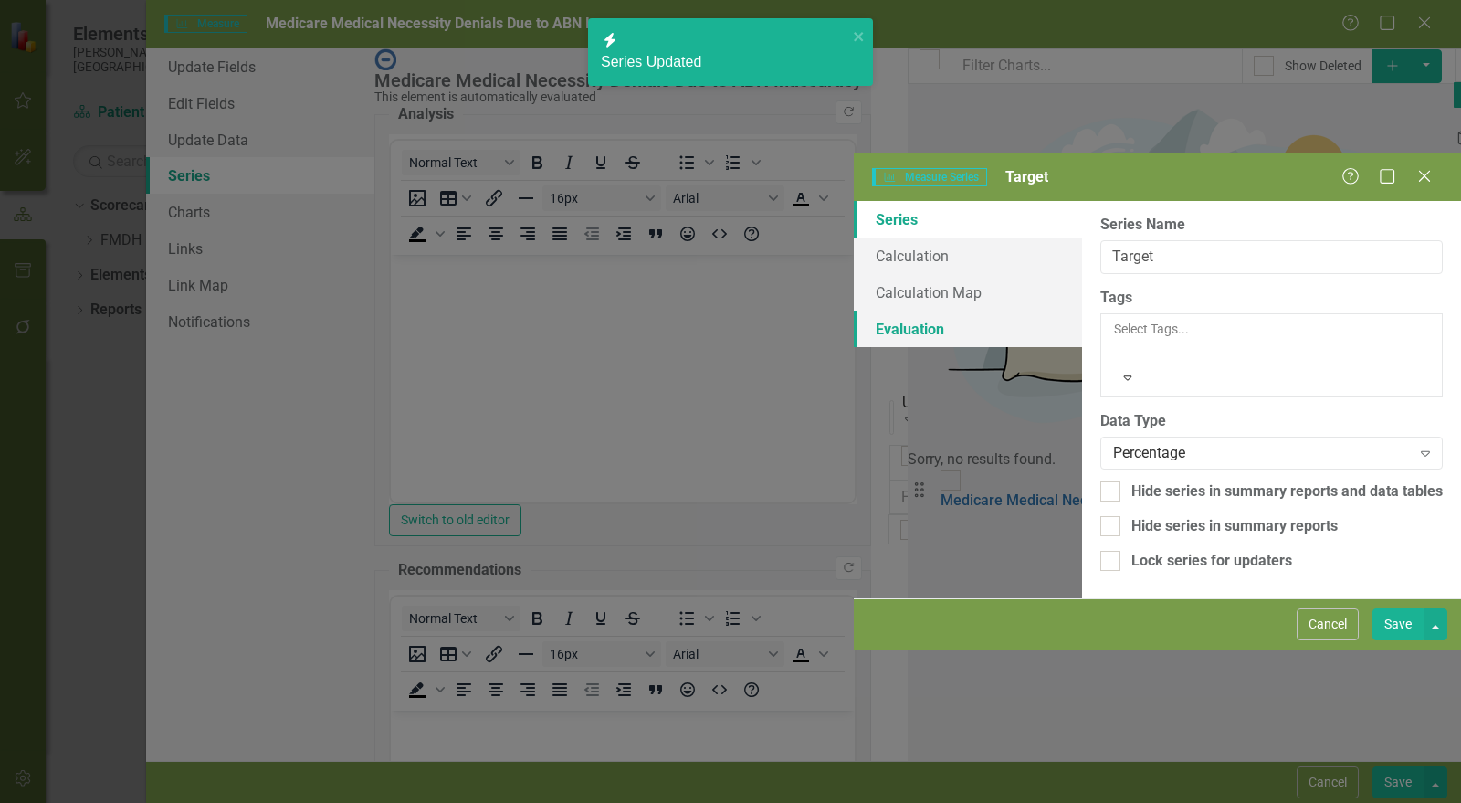
click at [387, 111] on div "Measure Series Measure Series Target Help Maximize Close Series Calculation Cal…" at bounding box center [730, 401] width 1461 height 803
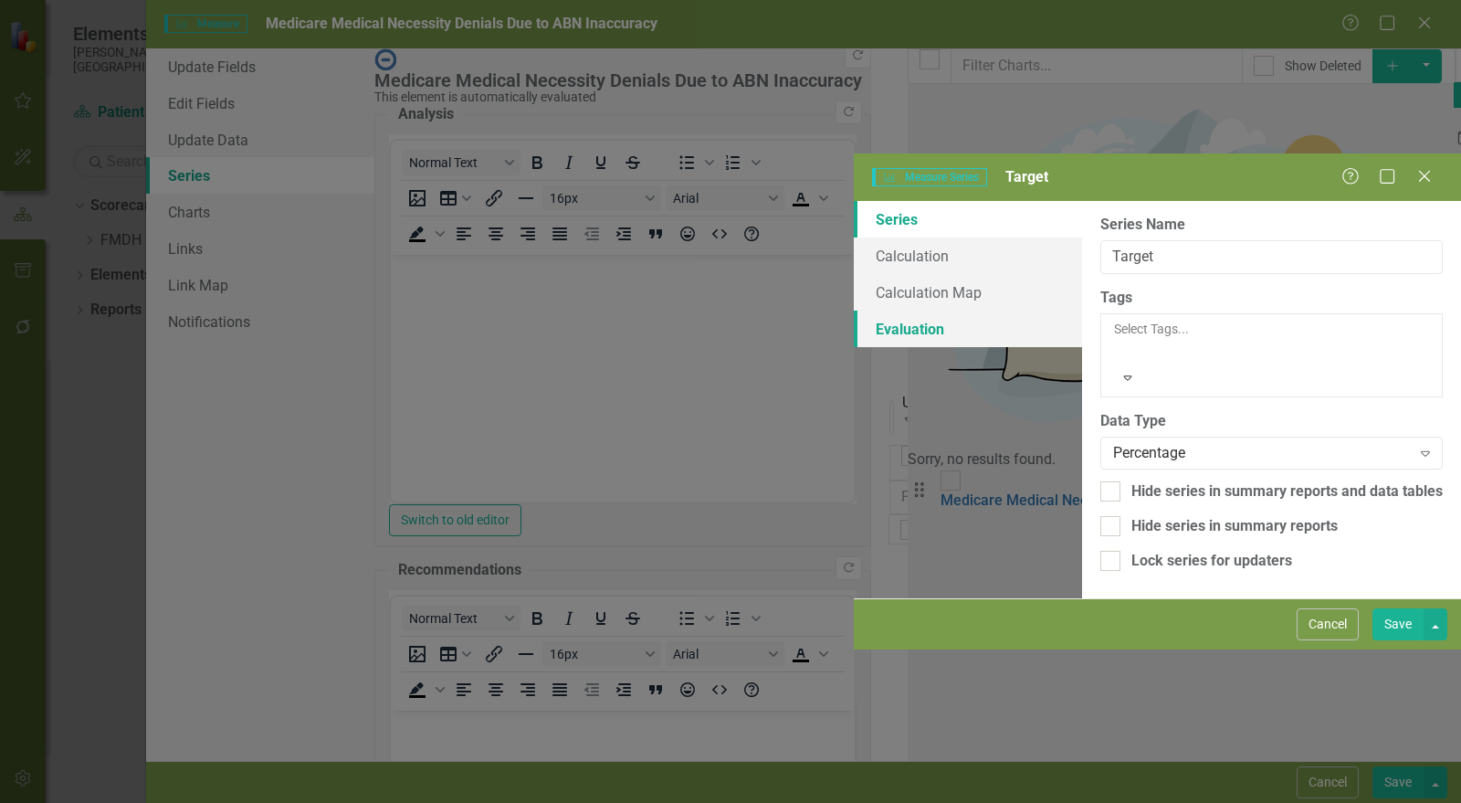
click at [854, 311] on link "Evaluation" at bounding box center [968, 329] width 228 height 37
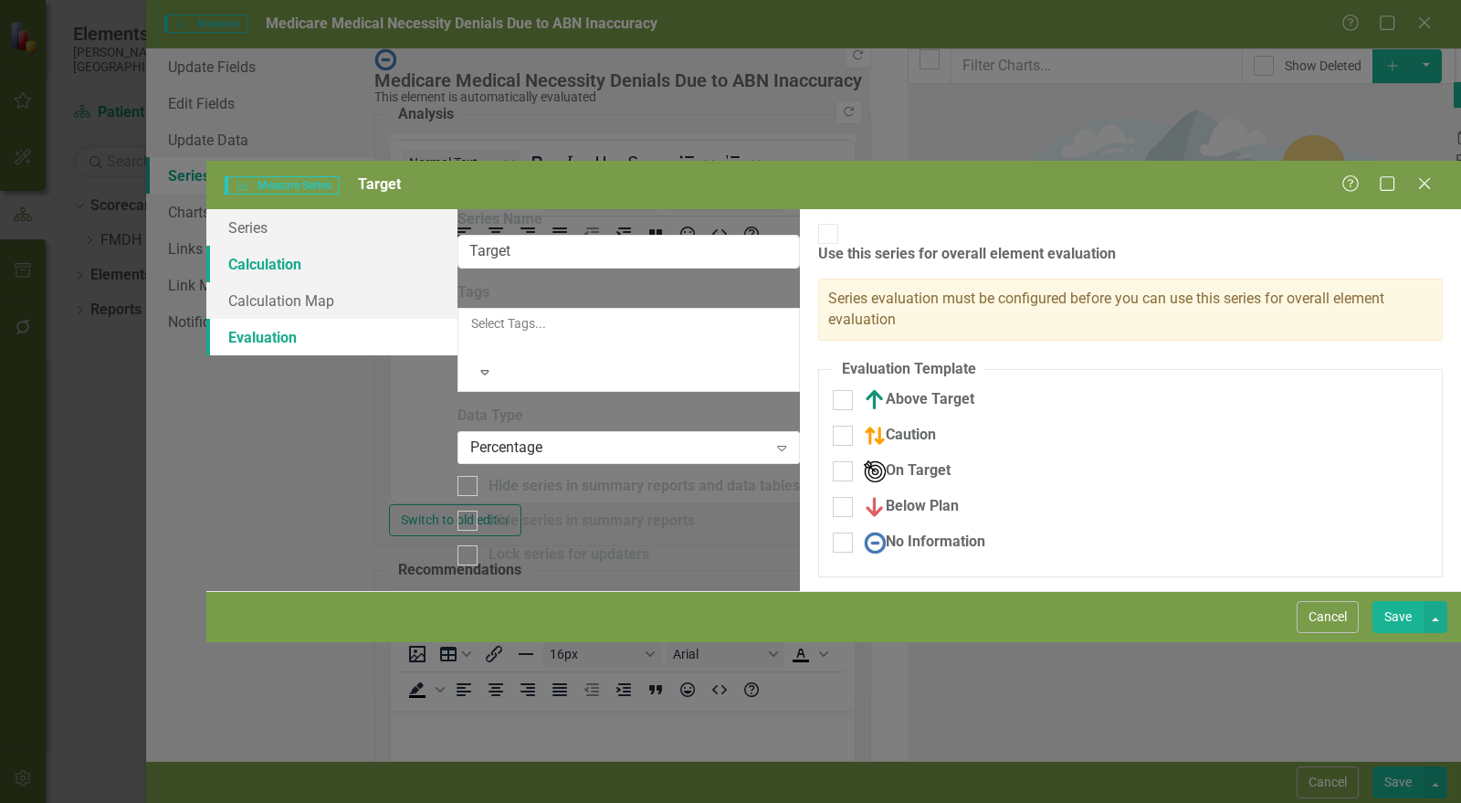
click at [374, 246] on link "Calculation" at bounding box center [331, 264] width 251 height 37
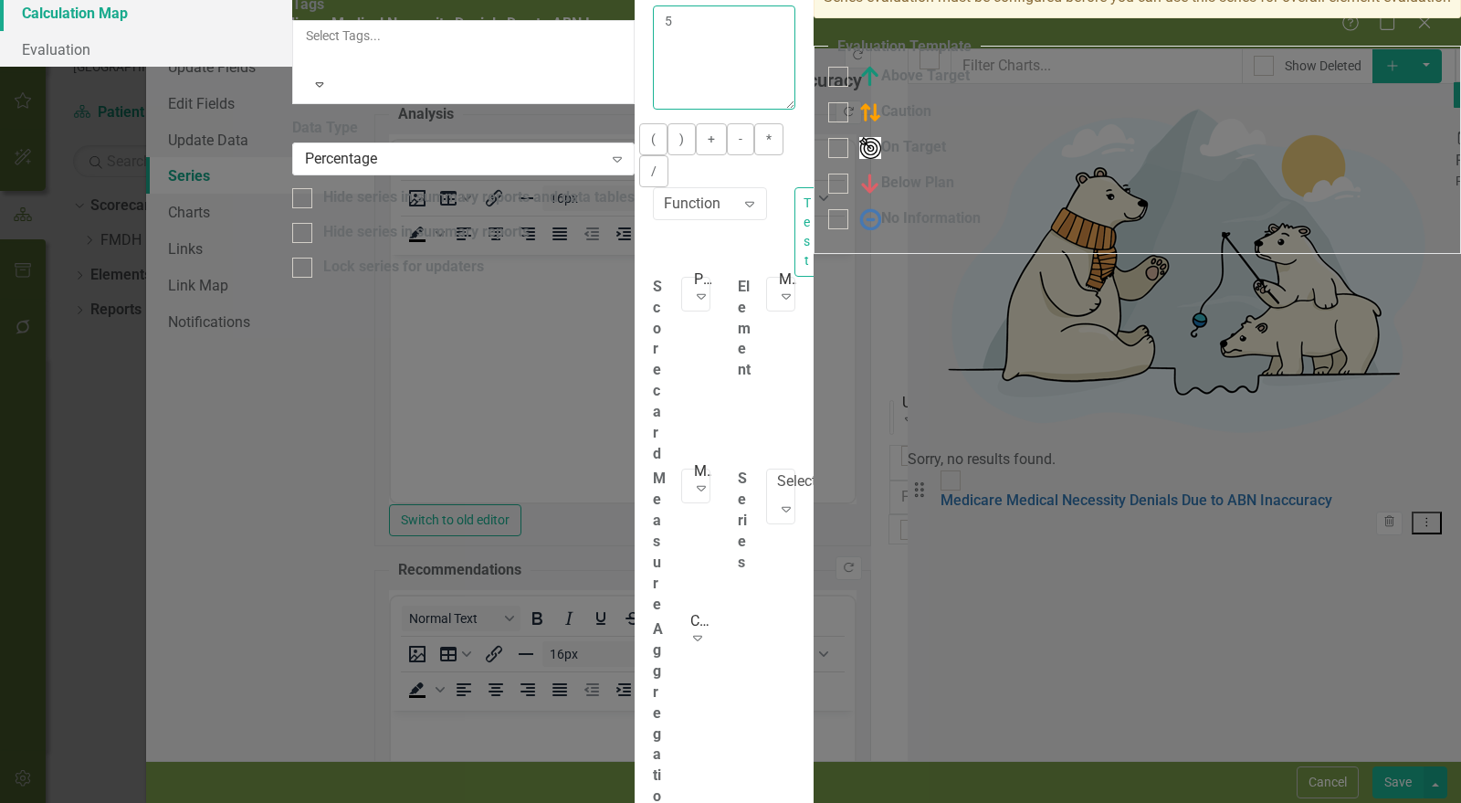
drag, startPoint x: 578, startPoint y: 176, endPoint x: 429, endPoint y: 128, distance: 156.5
click at [429, 128] on div "Series Calculation Calculation Map Evaluation From this page, you can edit the …" at bounding box center [730, 399] width 1461 height 957
type textarea "95"
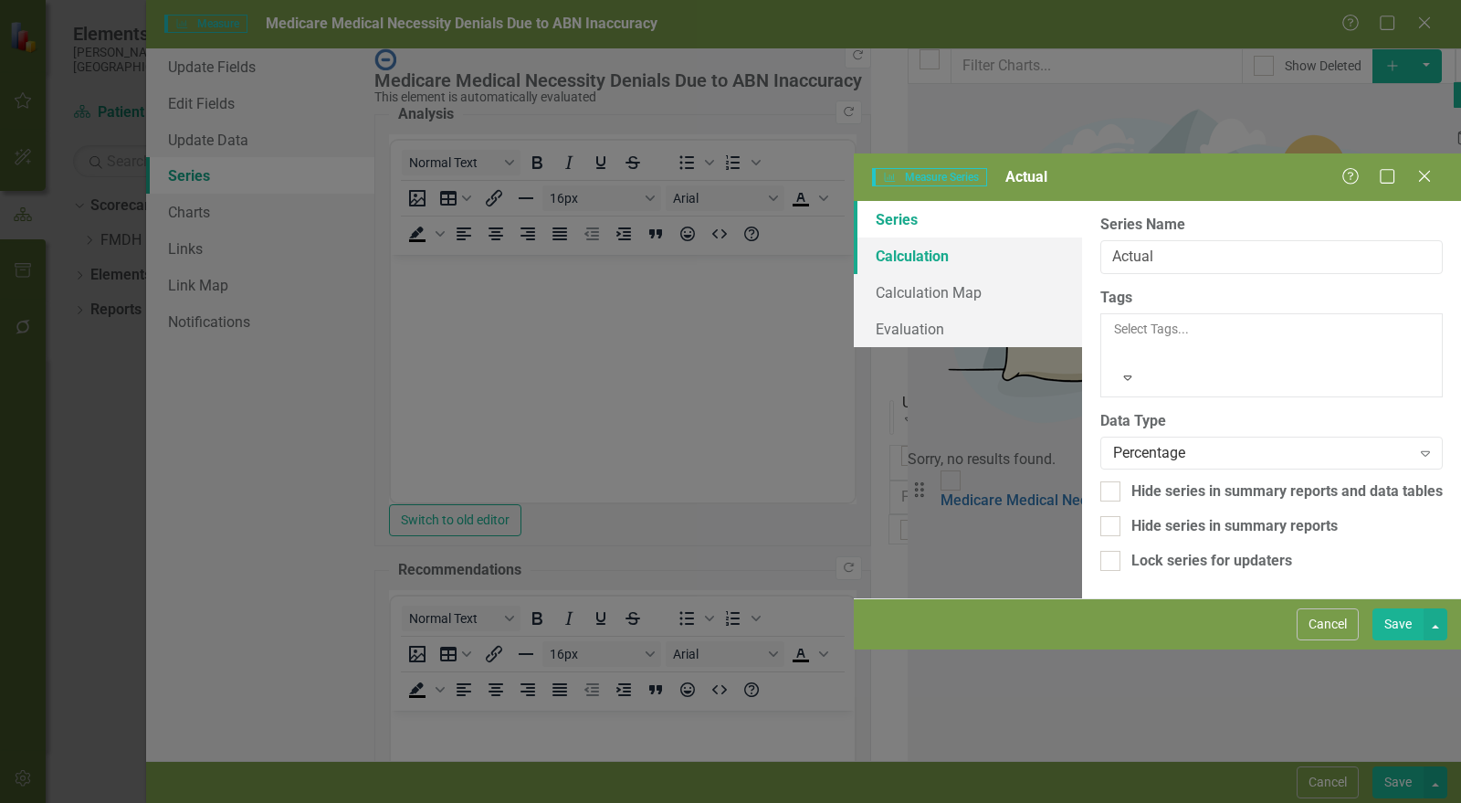
click at [854, 237] on link "Calculation" at bounding box center [968, 255] width 228 height 37
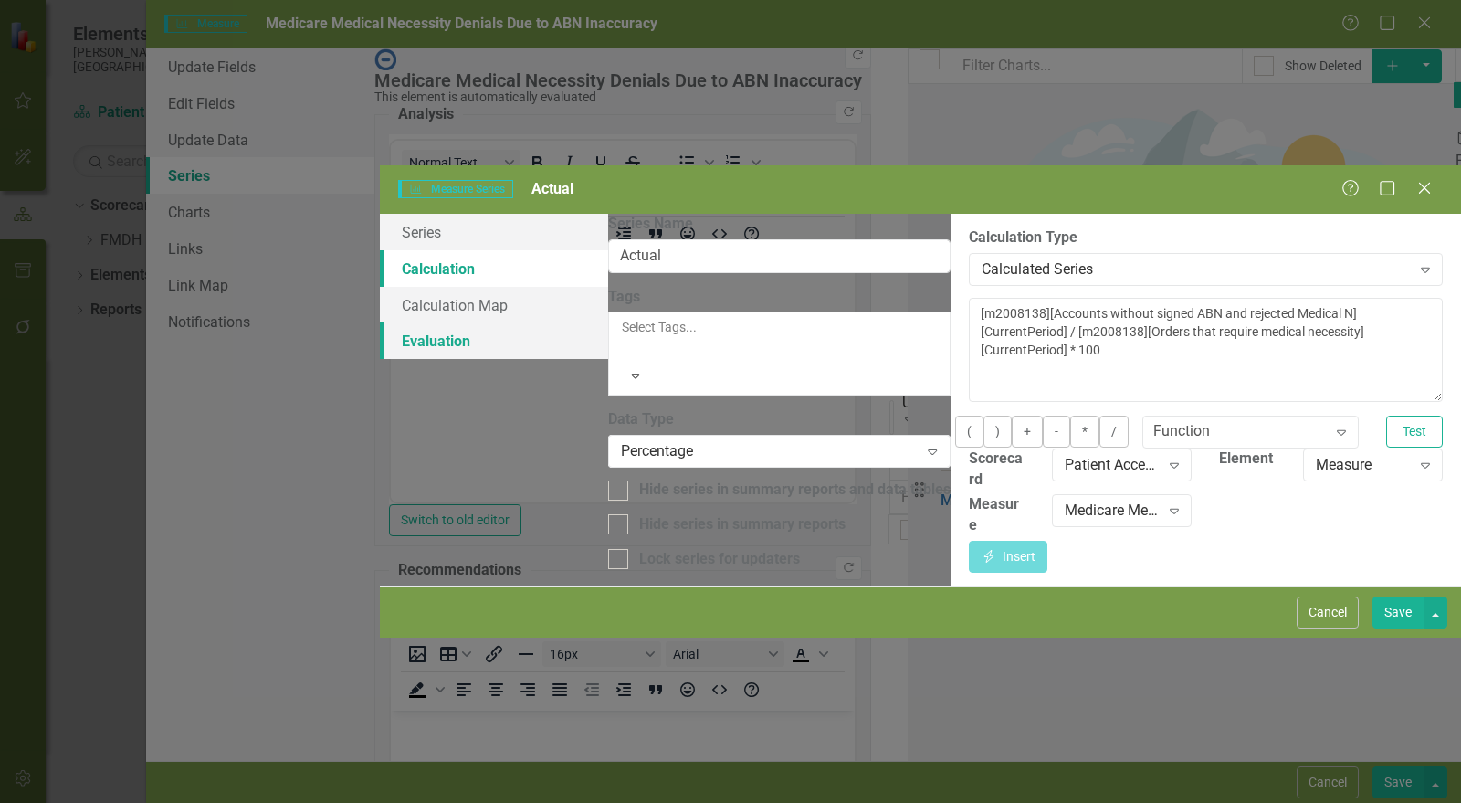
click at [380, 322] on link "Evaluation" at bounding box center [494, 340] width 228 height 37
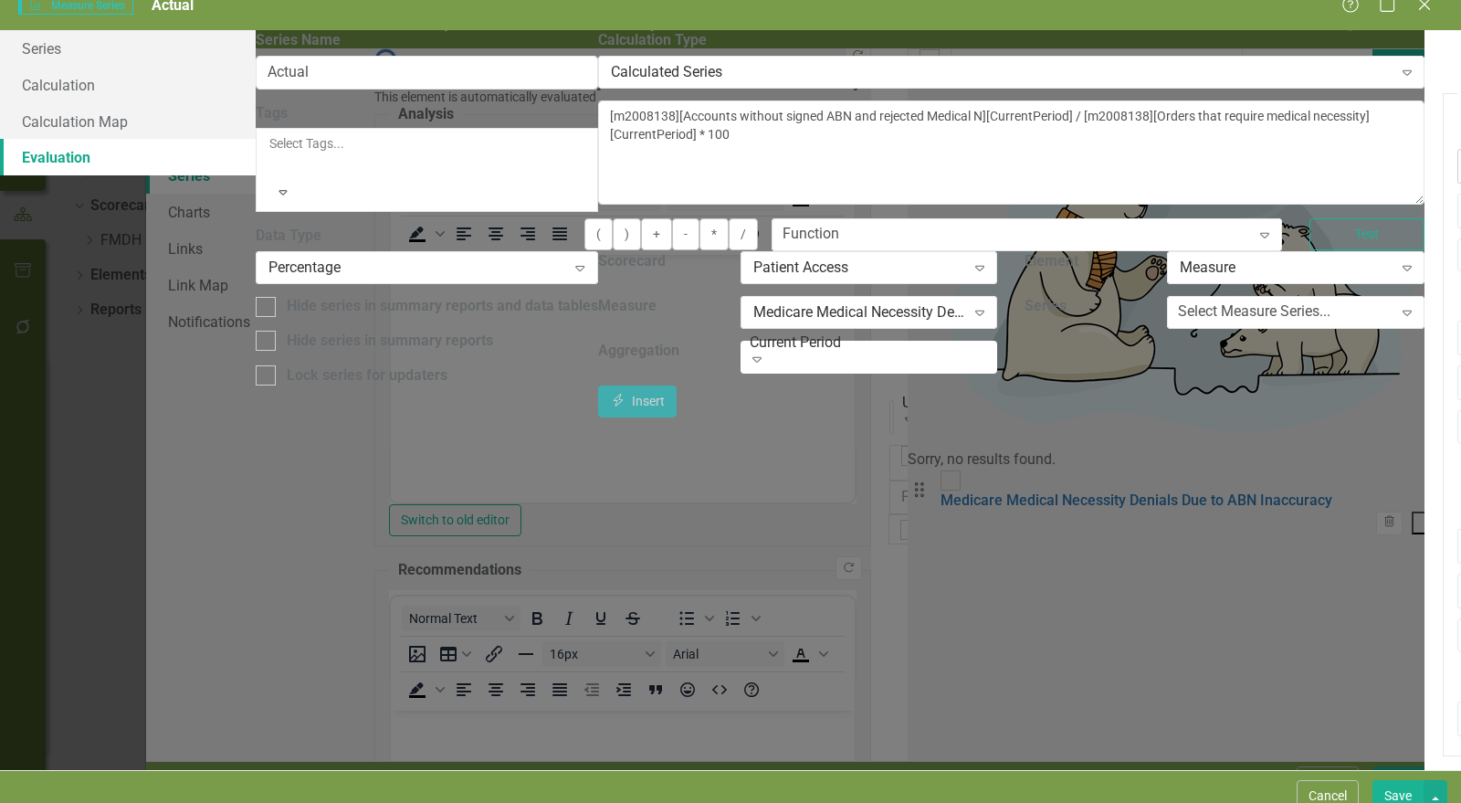
click at [1460, 144] on div "<=" at bounding box center [1473, 151] width 7 height 21
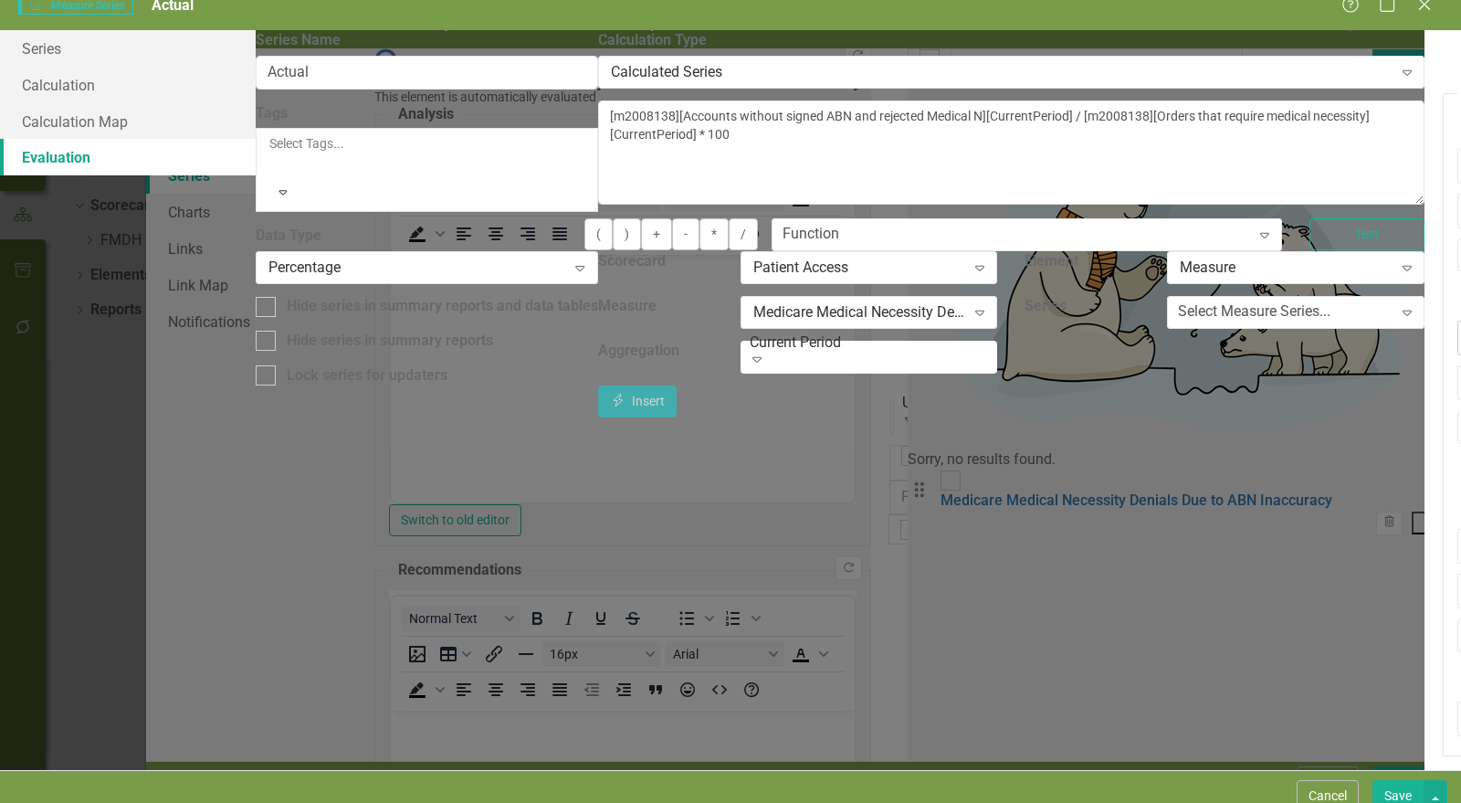
click at [1458, 321] on div "<= Expand" at bounding box center [1460, 338] width 5 height 35
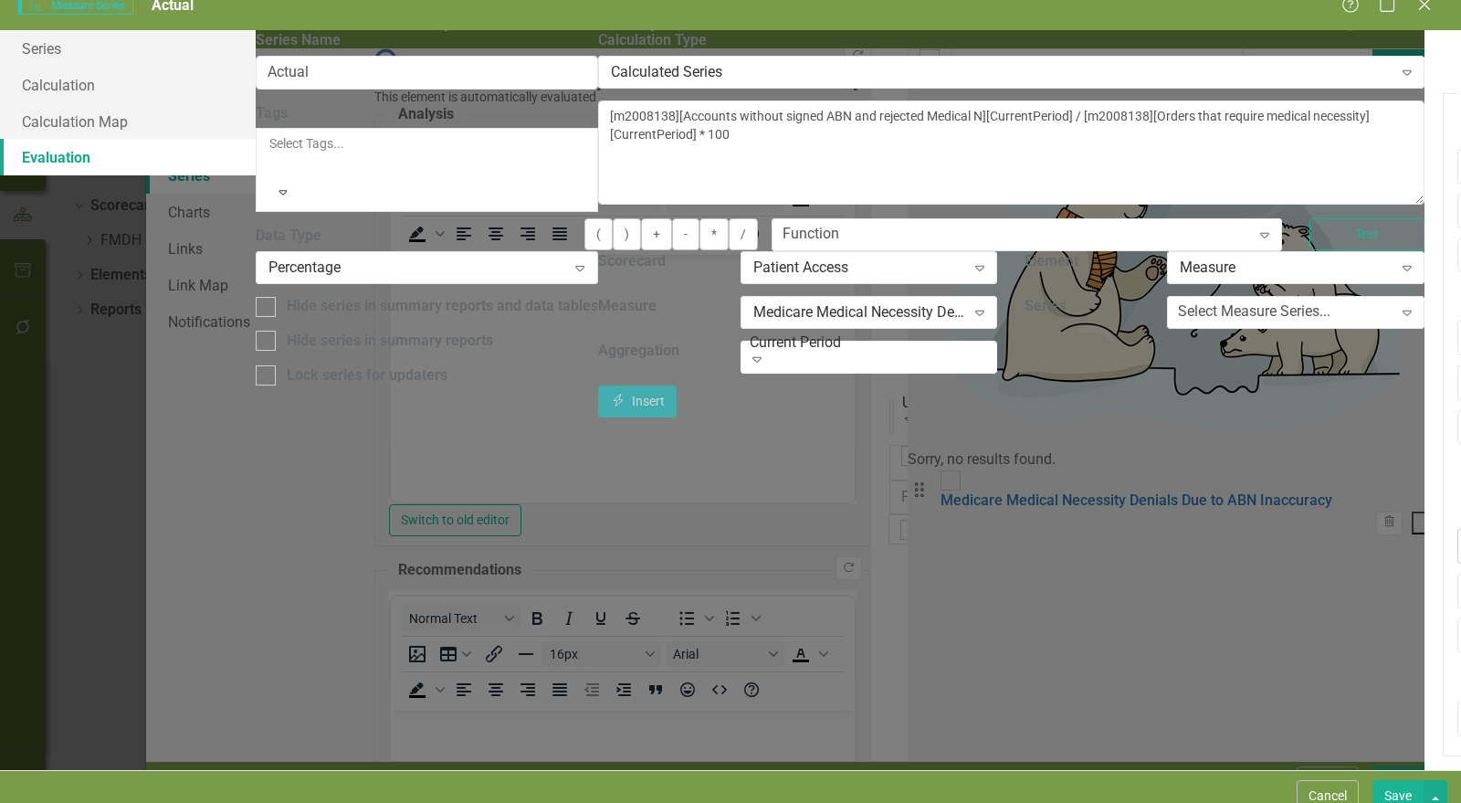
click at [1460, 521] on div ">" at bounding box center [1473, 531] width 7 height 21
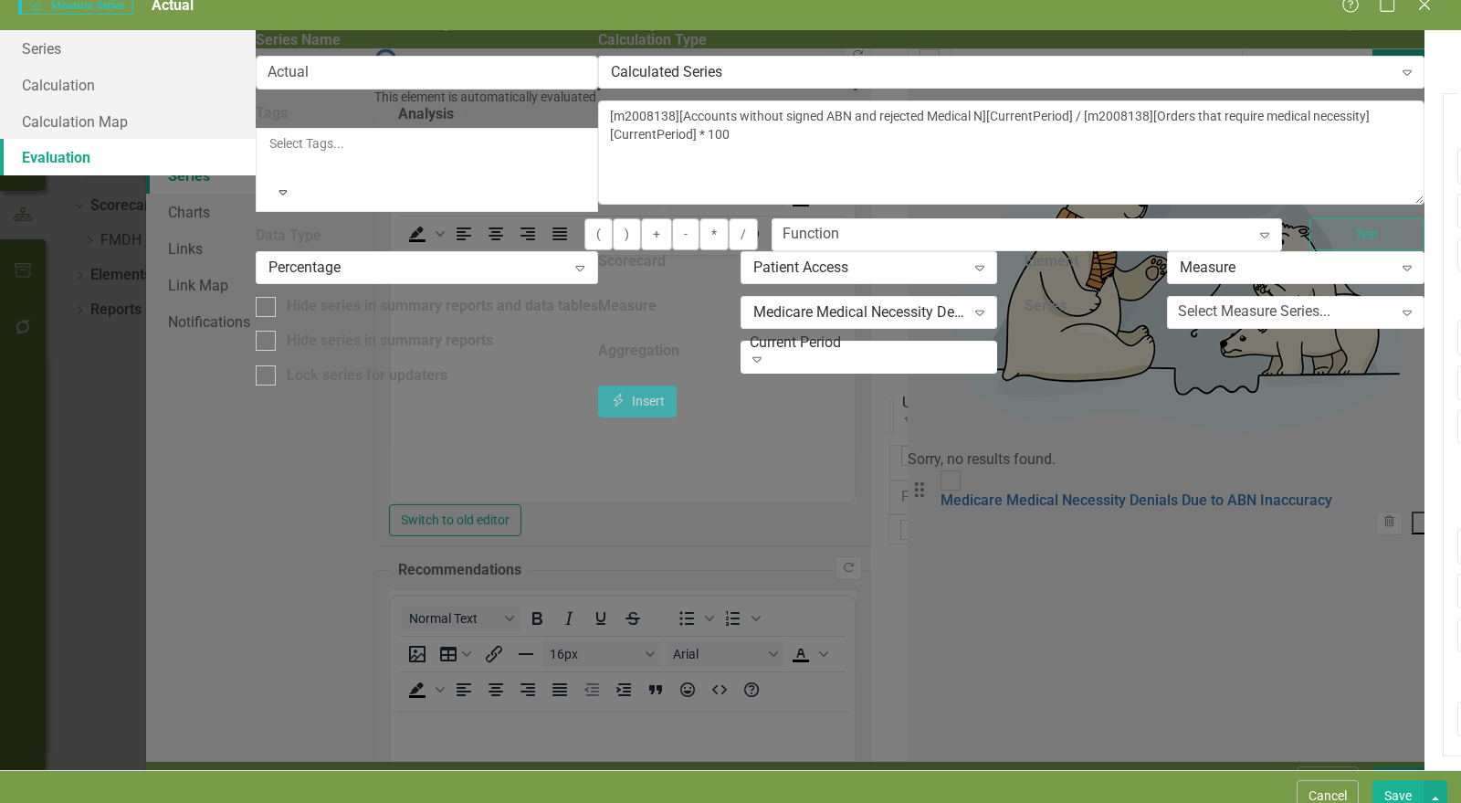
click at [1407, 784] on button "Save" at bounding box center [1398, 796] width 51 height 32
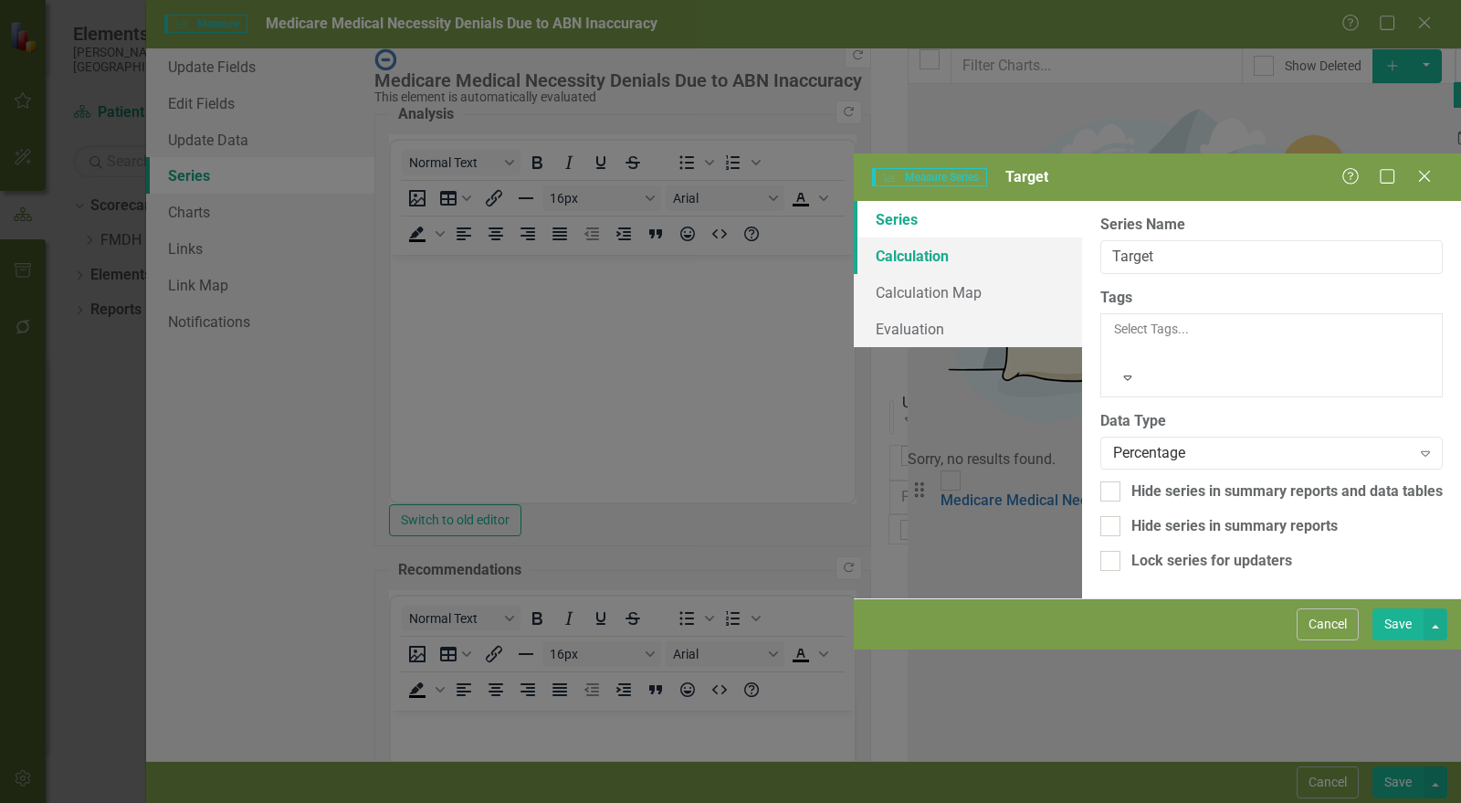
click at [854, 237] on link "Calculation" at bounding box center [968, 255] width 228 height 37
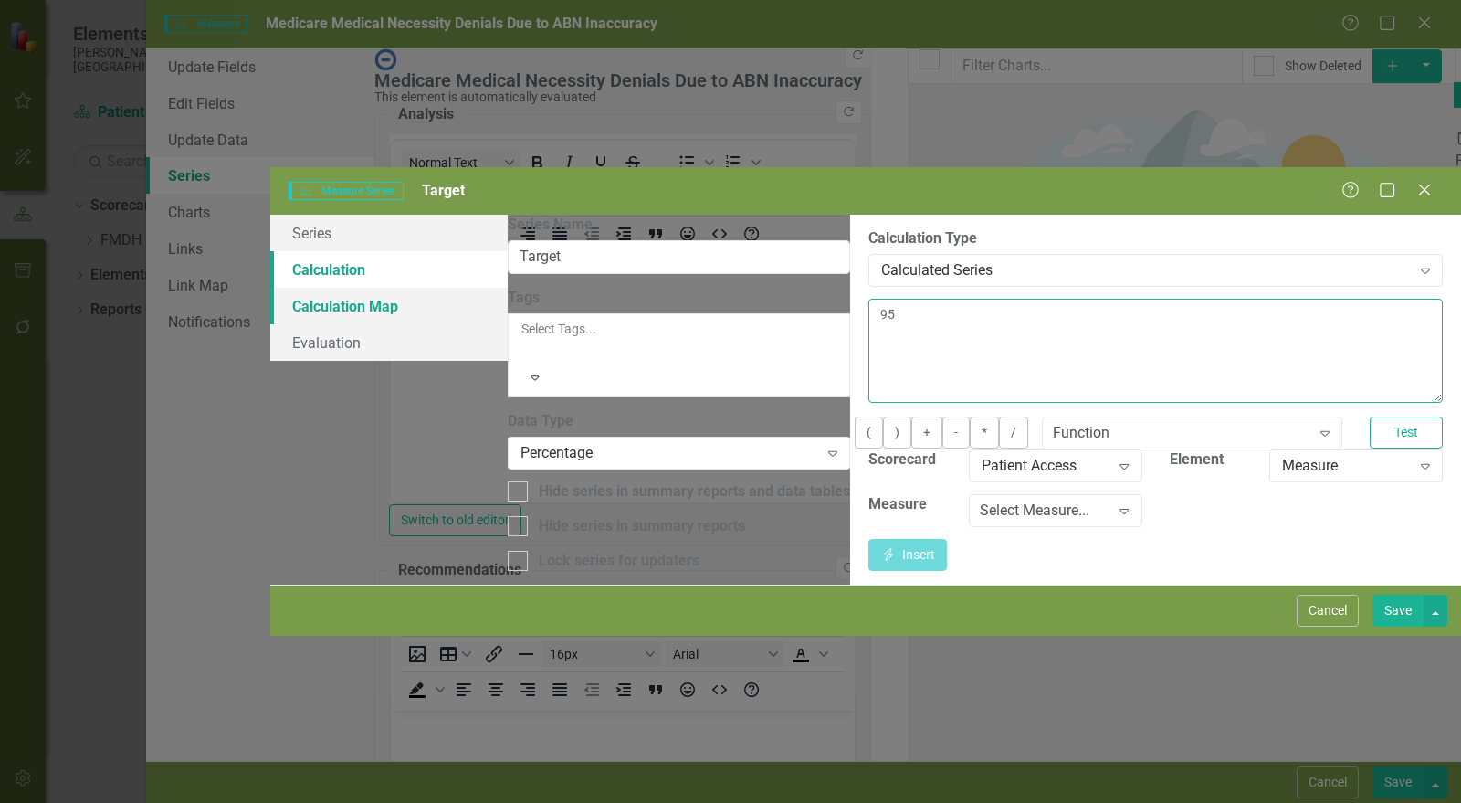
click at [425, 215] on div "Series Calculation Calculation Map Evaluation From this page, you can edit the …" at bounding box center [865, 400] width 1191 height 370
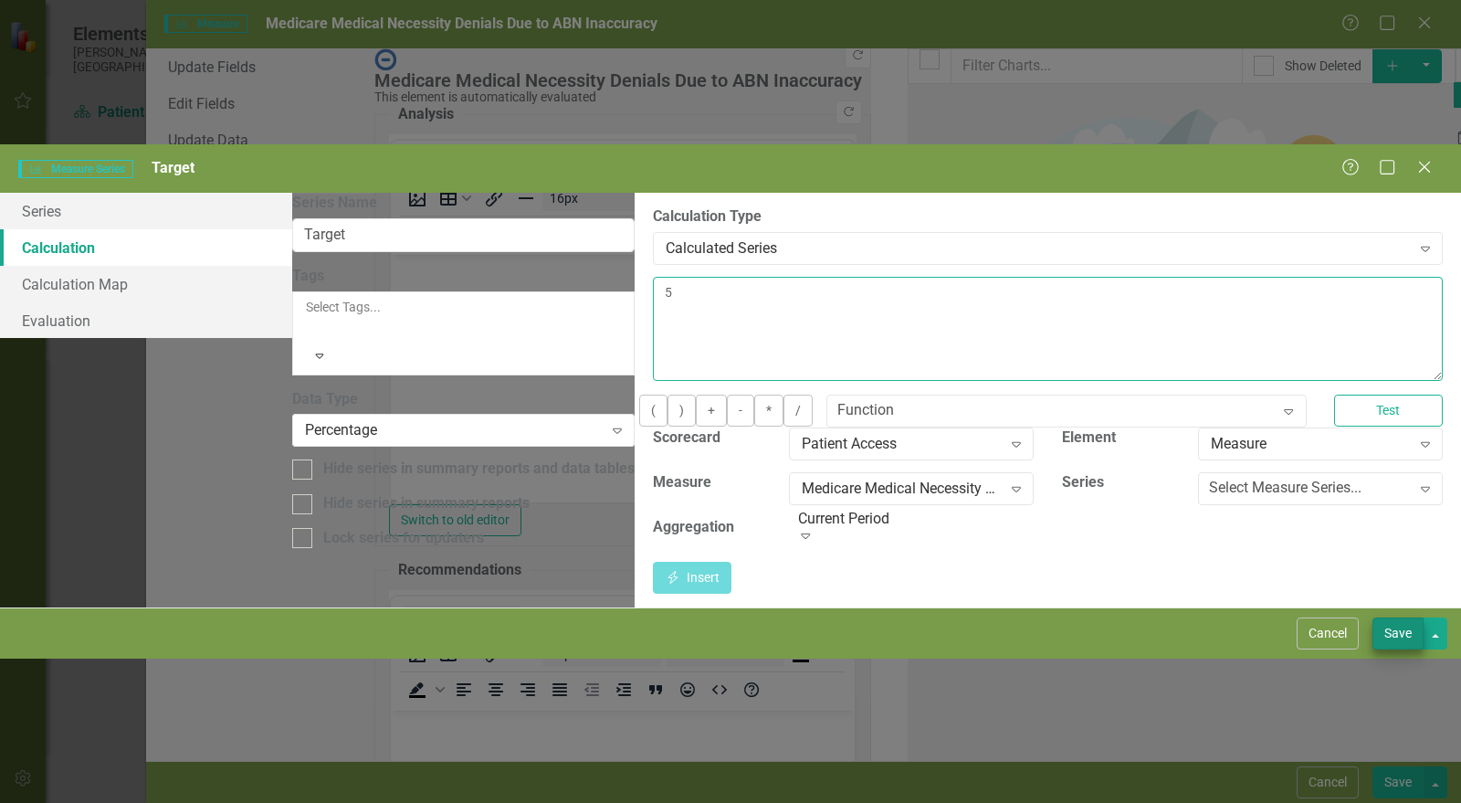
type textarea "5"
click at [1408, 649] on button "Save" at bounding box center [1398, 633] width 51 height 32
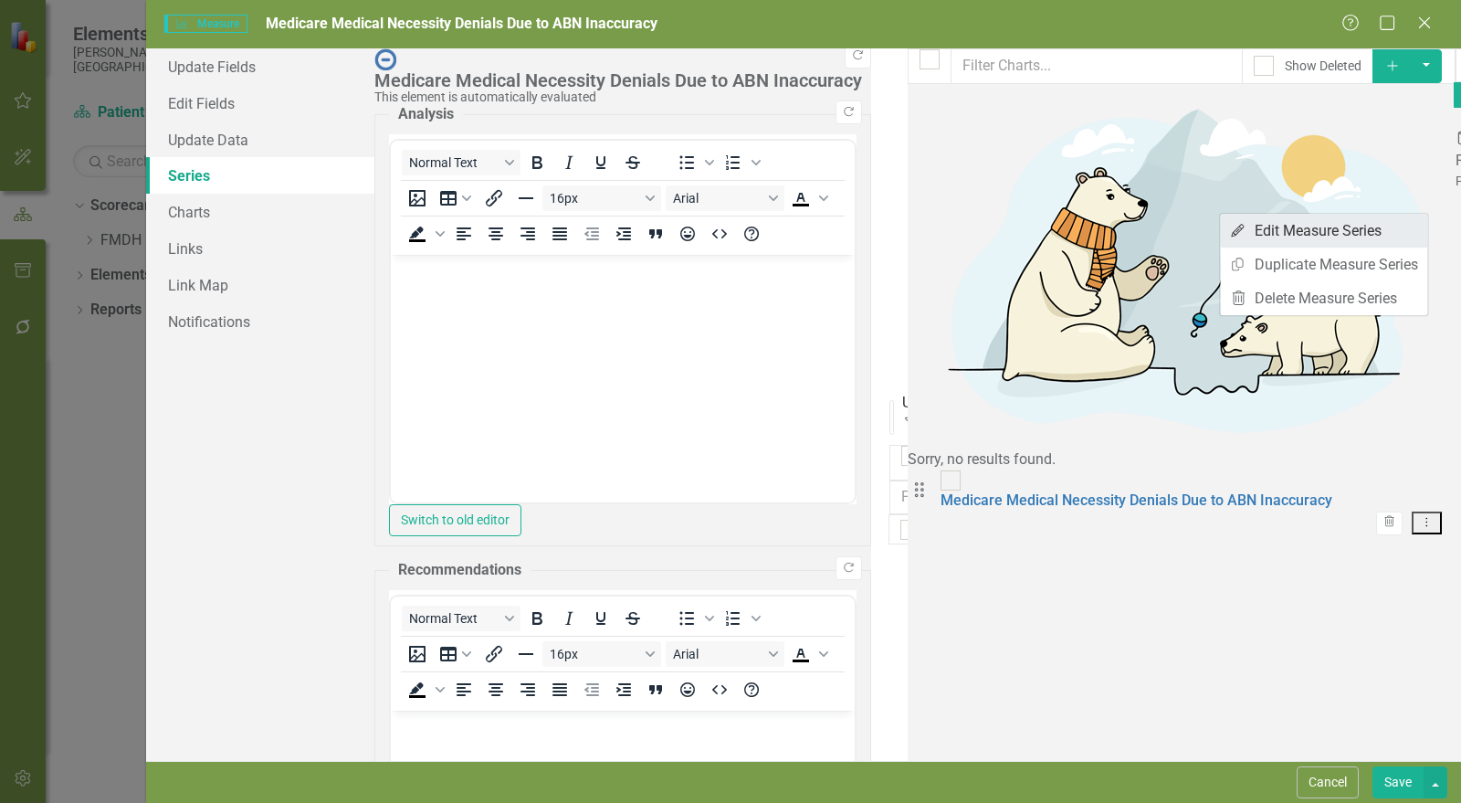
click at [1367, 225] on link "Edit Edit Measure Series" at bounding box center [1323, 231] width 207 height 34
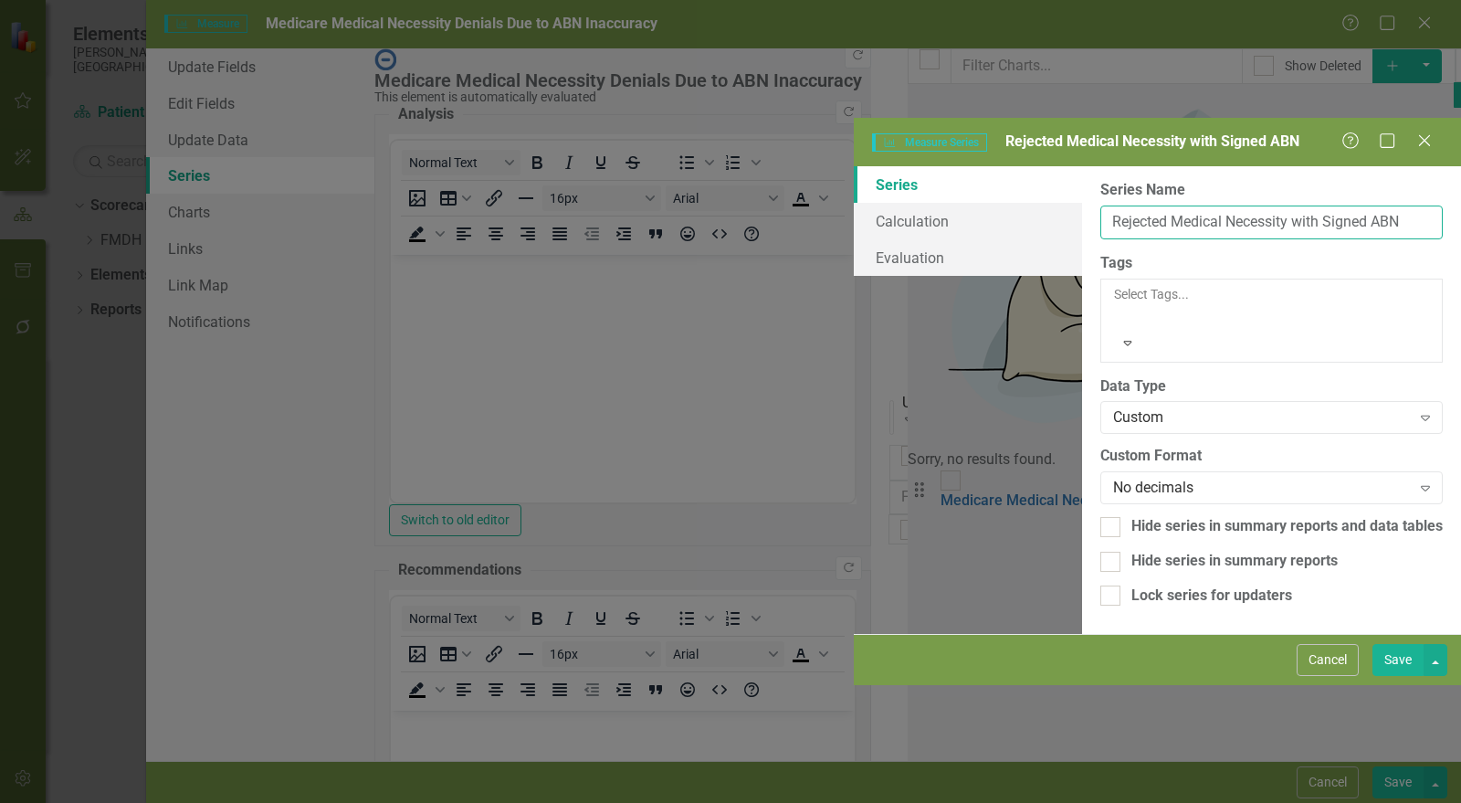
click at [1100, 205] on input "Rejected Medical Necessity with Signed ABN" at bounding box center [1271, 222] width 342 height 34
type input "Rejected Medical Necessity without Signed ABN"
click at [1397, 676] on button "Save" at bounding box center [1398, 660] width 51 height 32
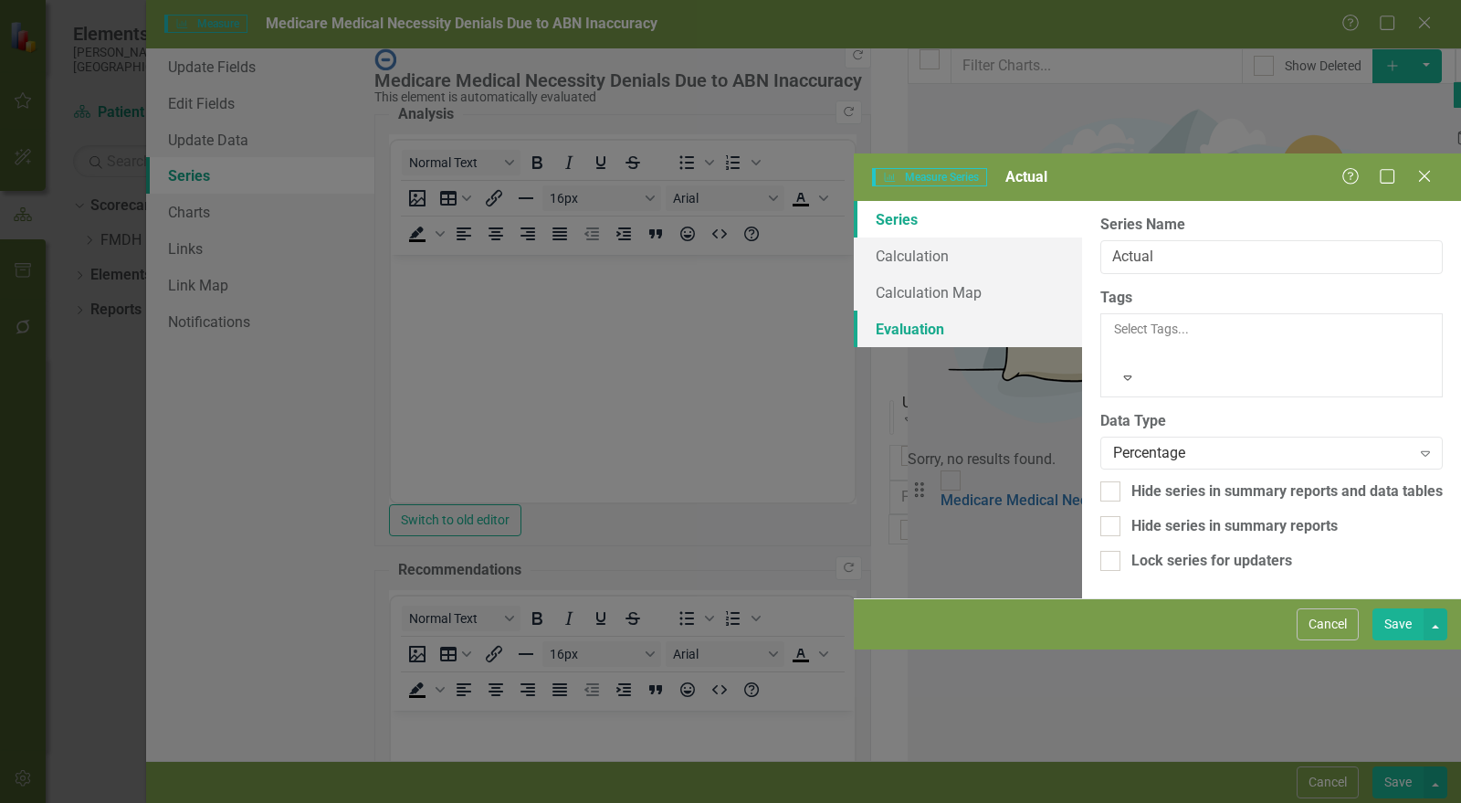
click at [854, 311] on link "Evaluation" at bounding box center [968, 329] width 228 height 37
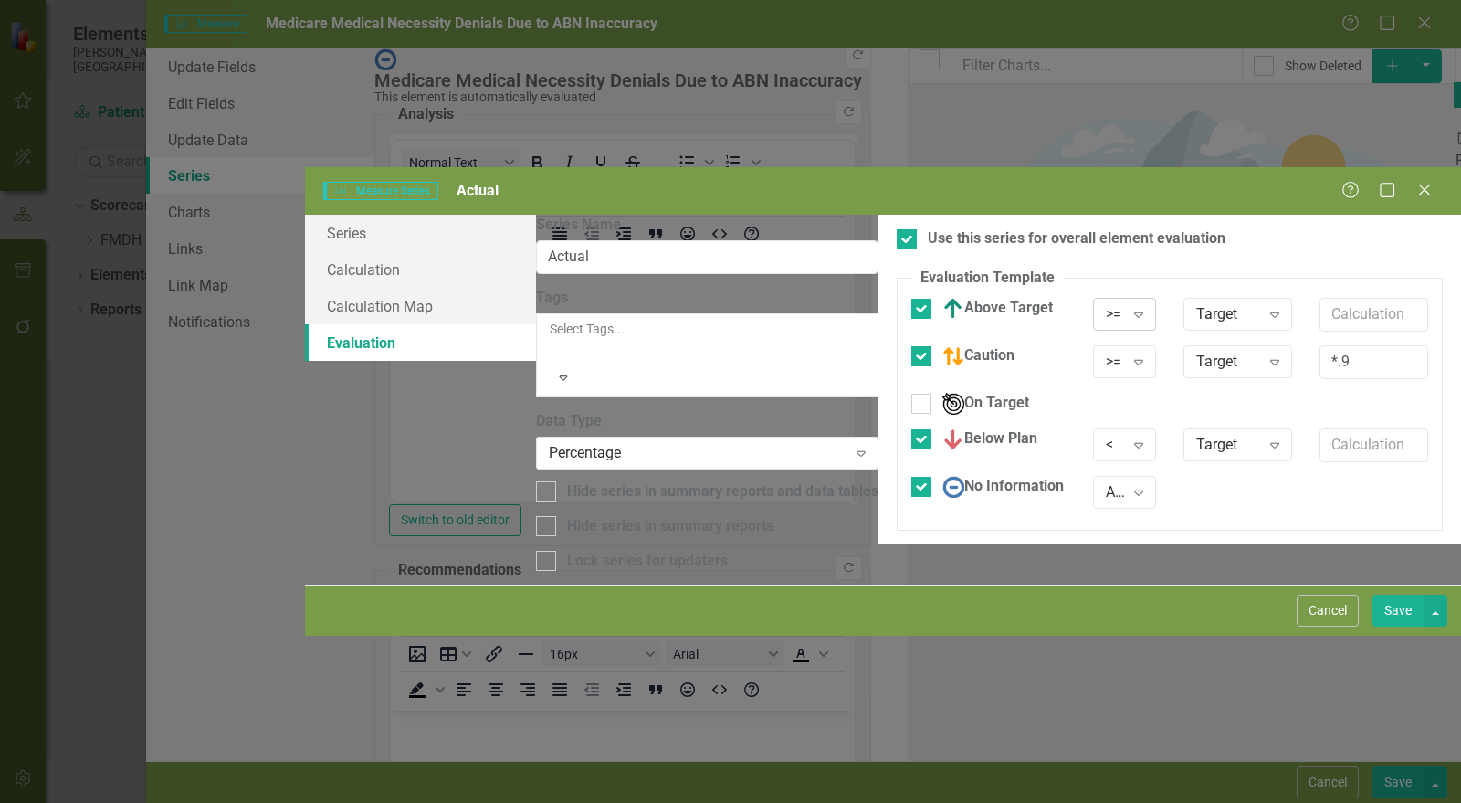
click at [1106, 304] on div ">=" at bounding box center [1115, 314] width 18 height 21
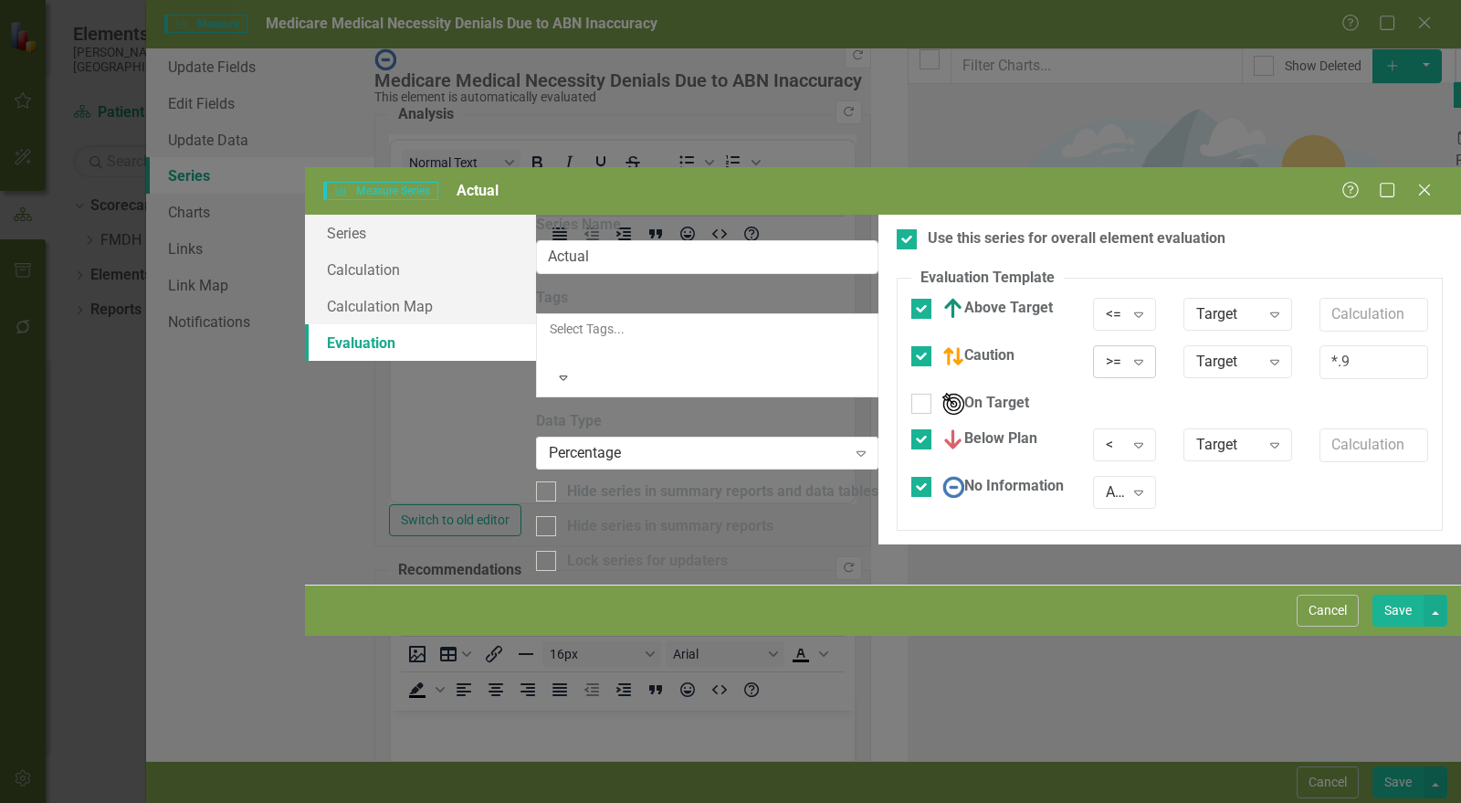
click at [1106, 352] on div ">=" at bounding box center [1115, 362] width 18 height 21
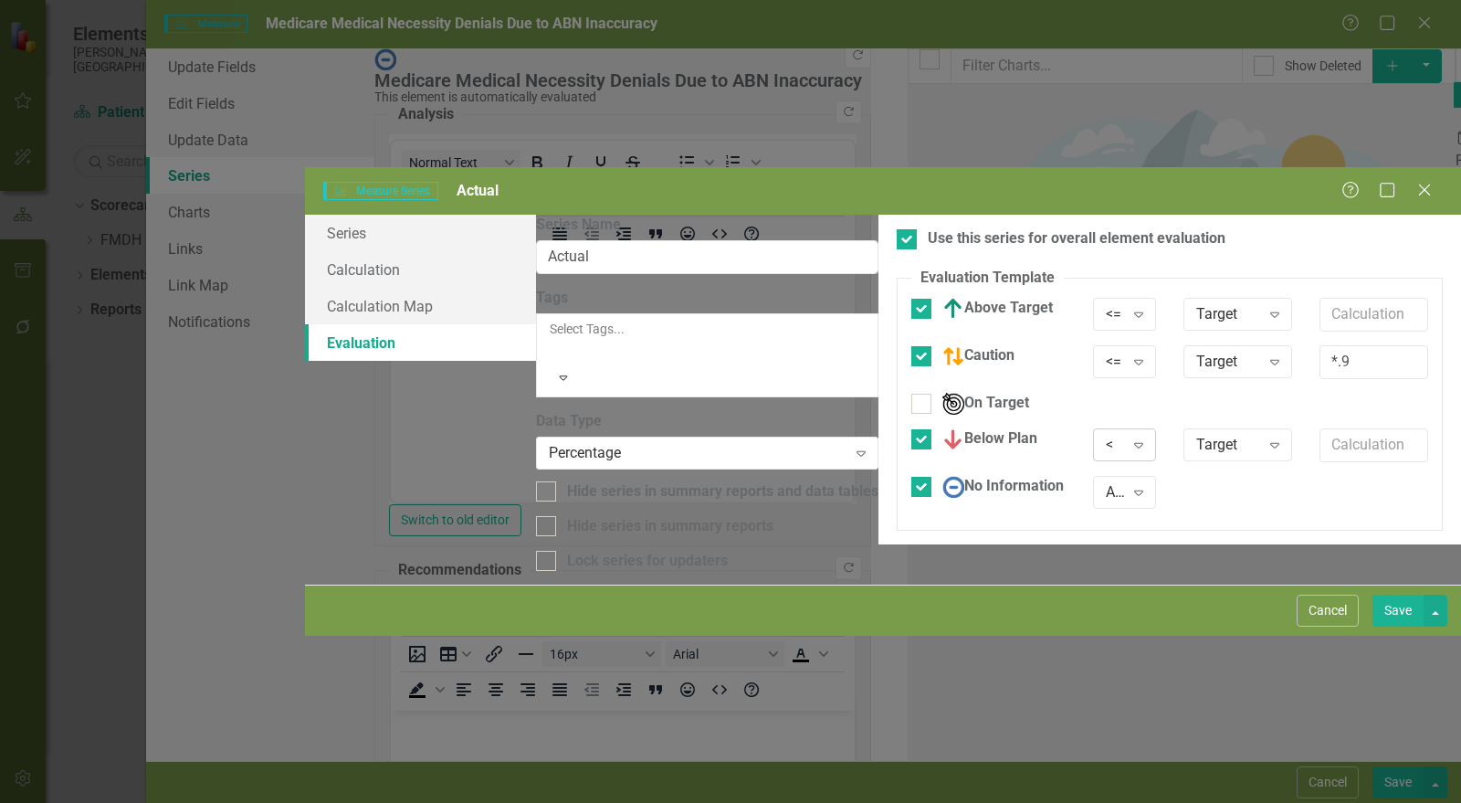
click at [1106, 434] on div "<" at bounding box center [1115, 444] width 18 height 21
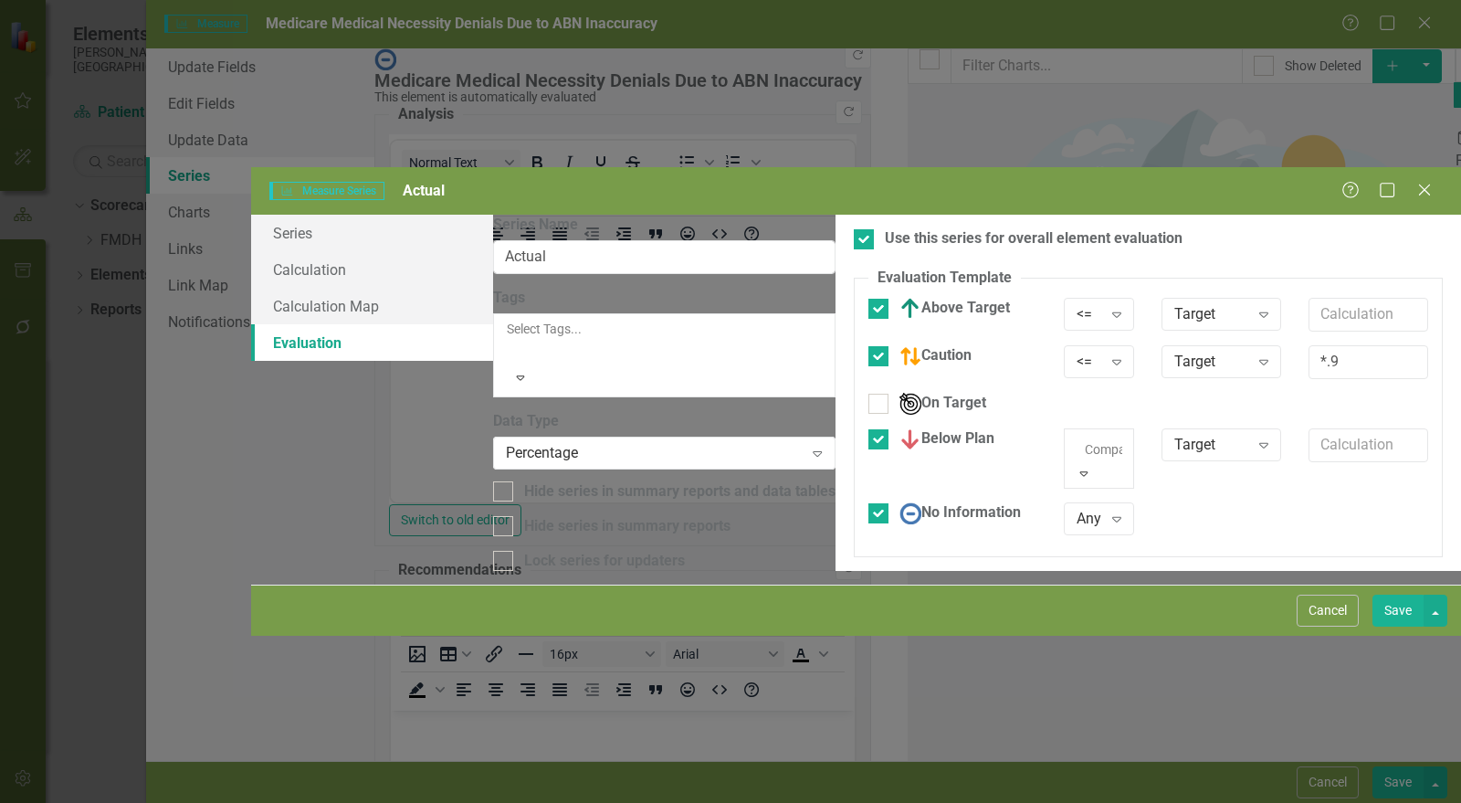
click at [911, 802] on div ">" at bounding box center [730, 813] width 1461 height 21
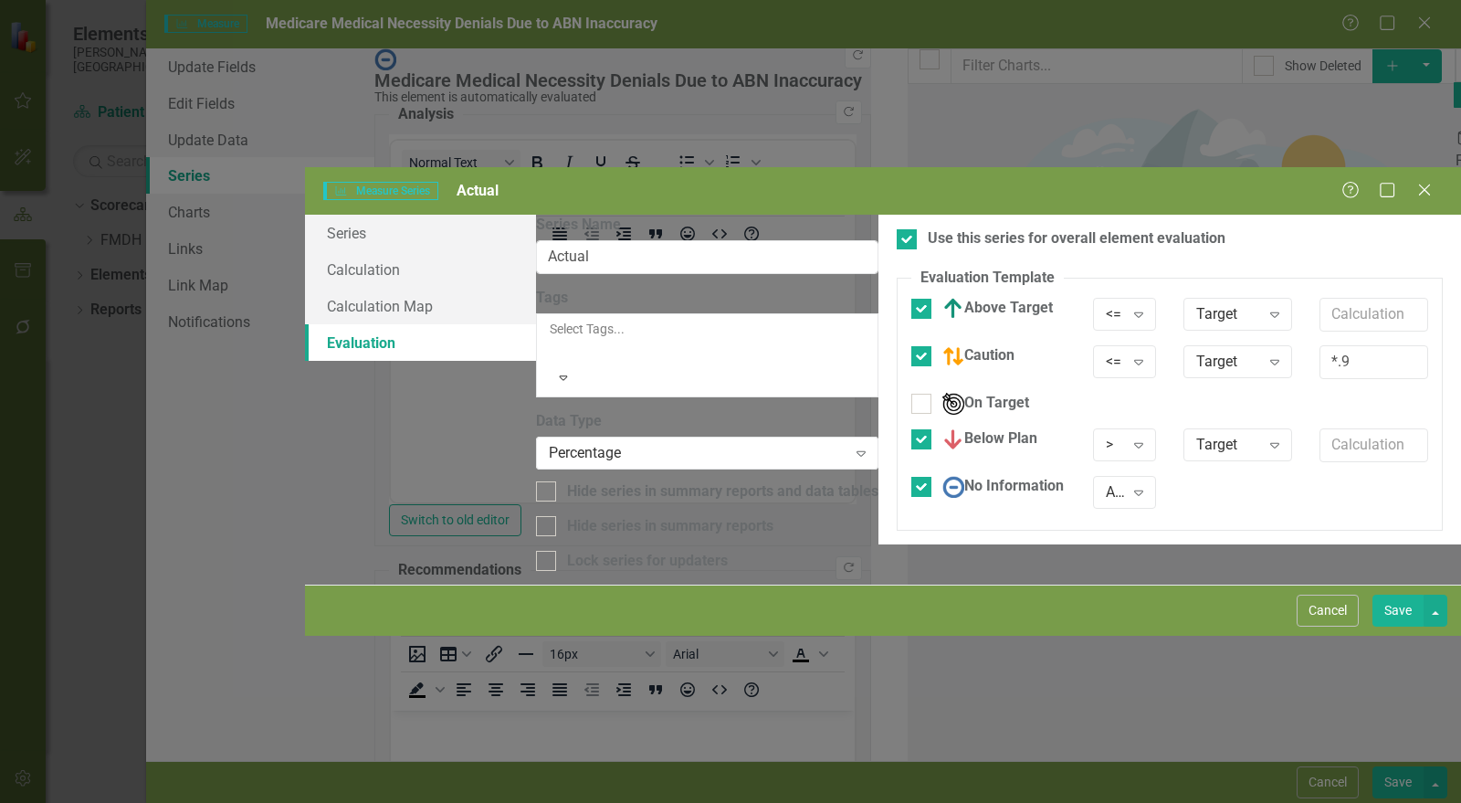
click at [1390, 626] on button "Save" at bounding box center [1398, 611] width 51 height 32
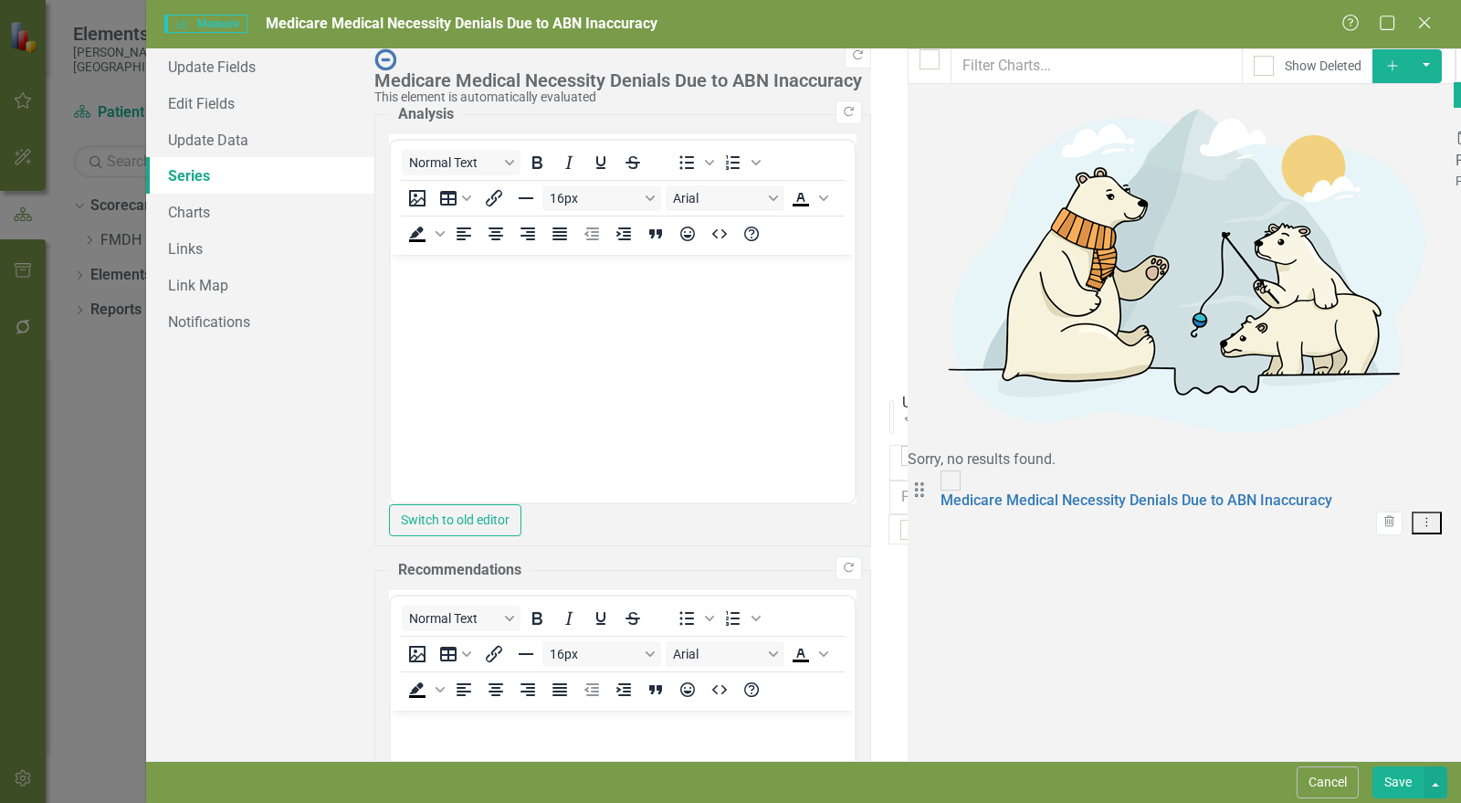
click at [1386, 781] on button "Save" at bounding box center [1398, 782] width 51 height 32
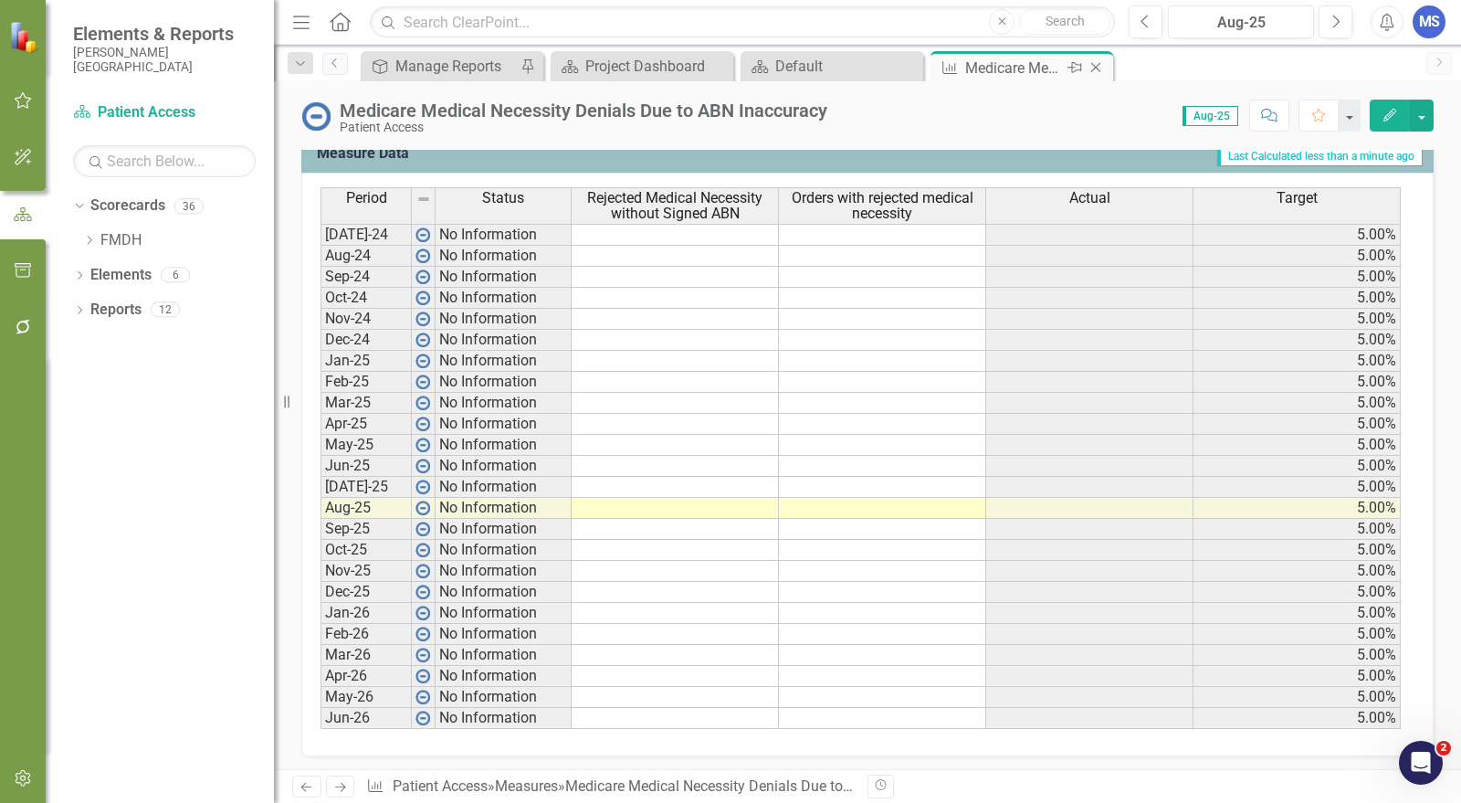
click at [1099, 69] on icon at bounding box center [1096, 68] width 10 height 10
